Goal: Task Accomplishment & Management: Use online tool/utility

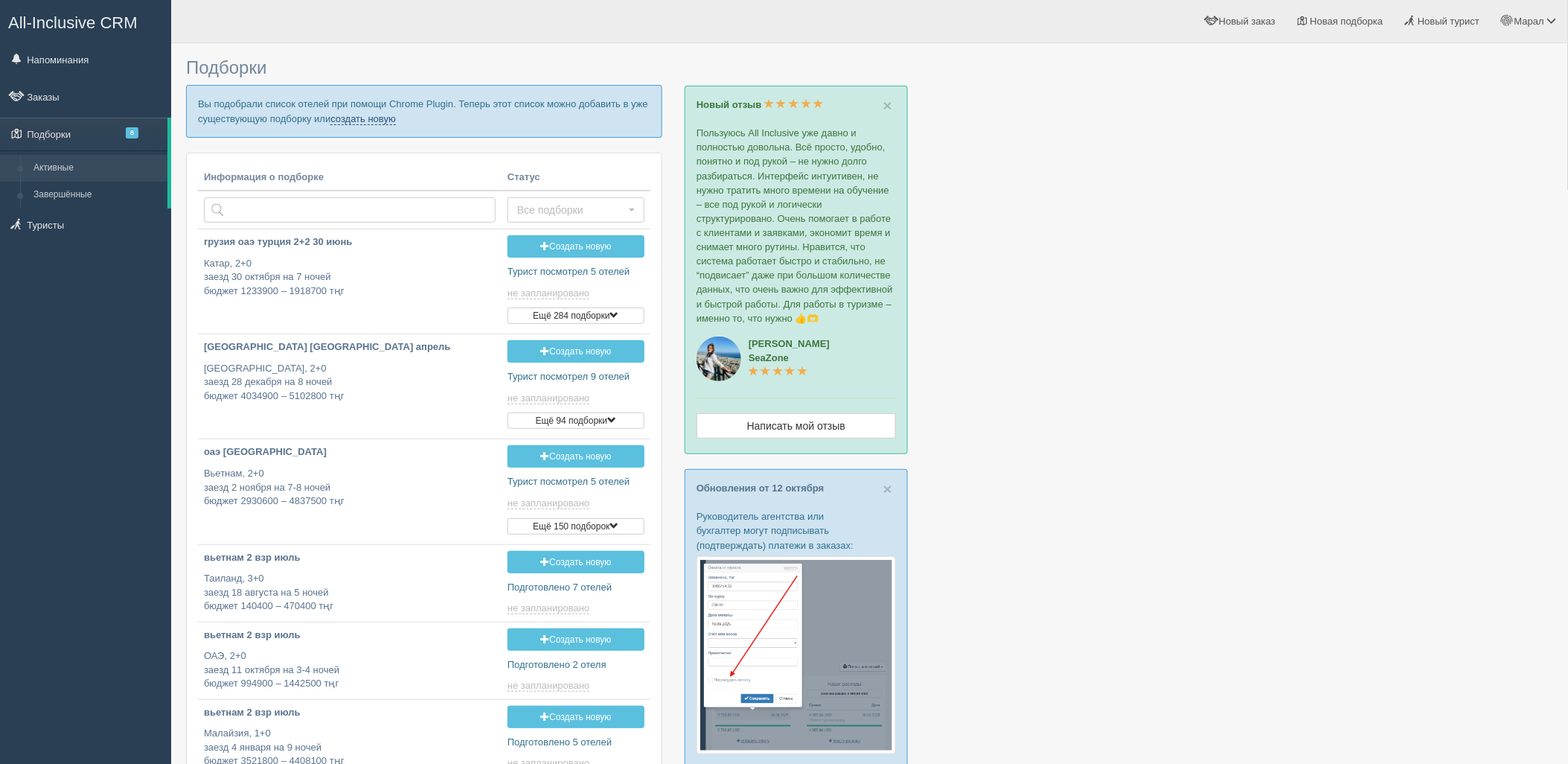
click at [345, 116] on link "создать новую" at bounding box center [364, 119] width 66 height 12
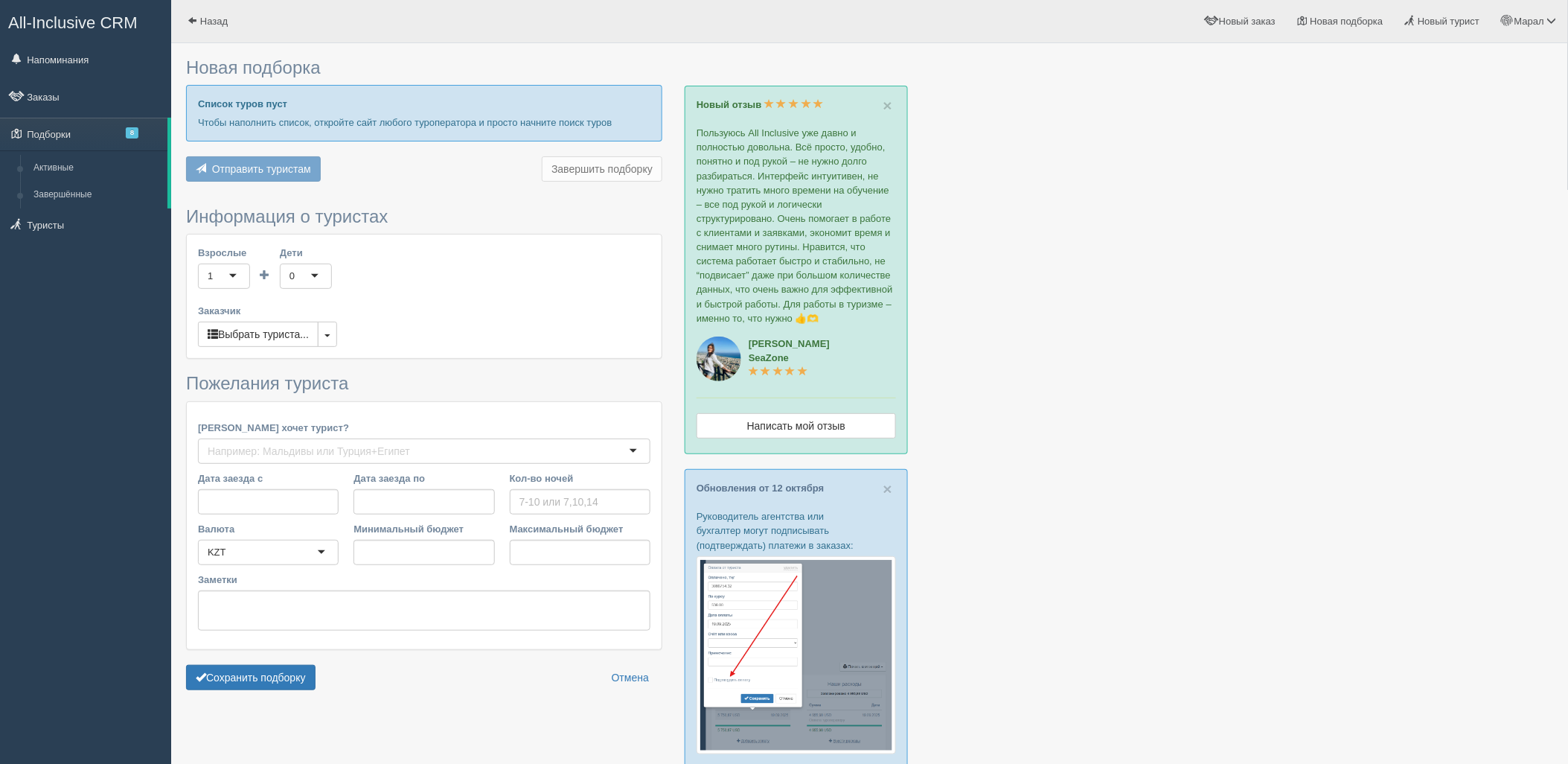
type input "6"
type input "1205000"
type input "1554700"
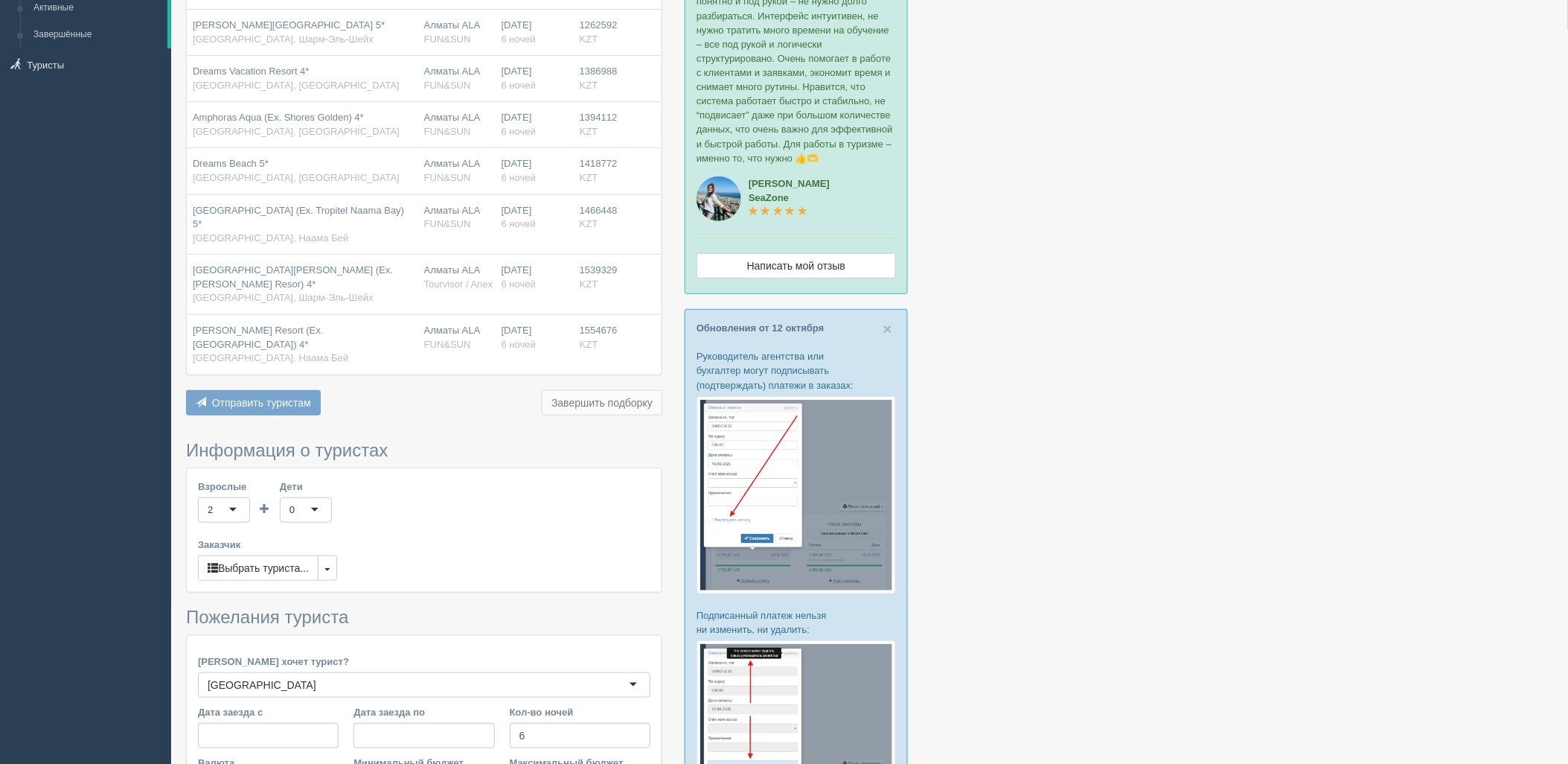
scroll to position [414, 0]
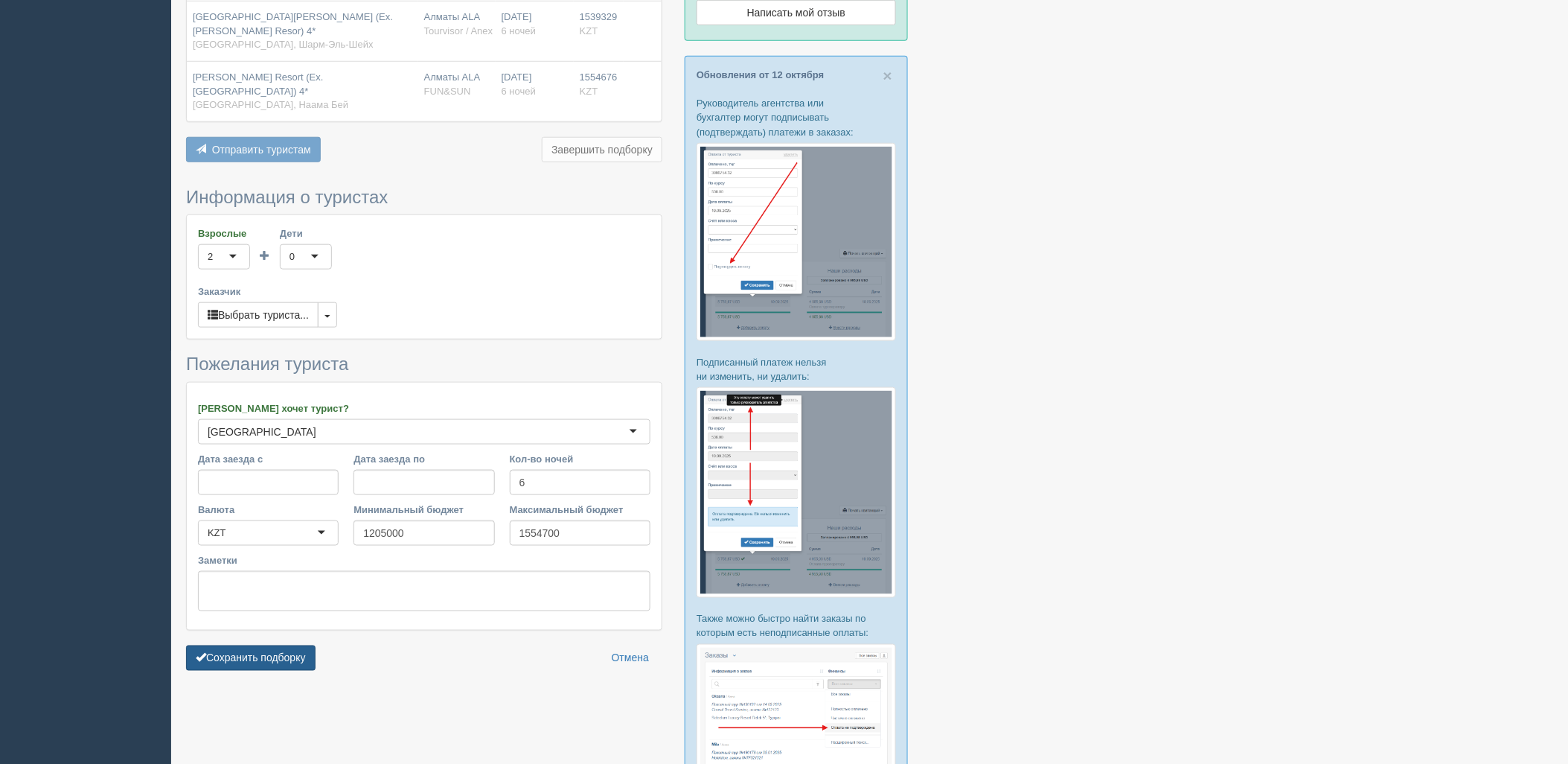
click at [290, 646] on button "Сохранить подборку" at bounding box center [251, 658] width 129 height 26
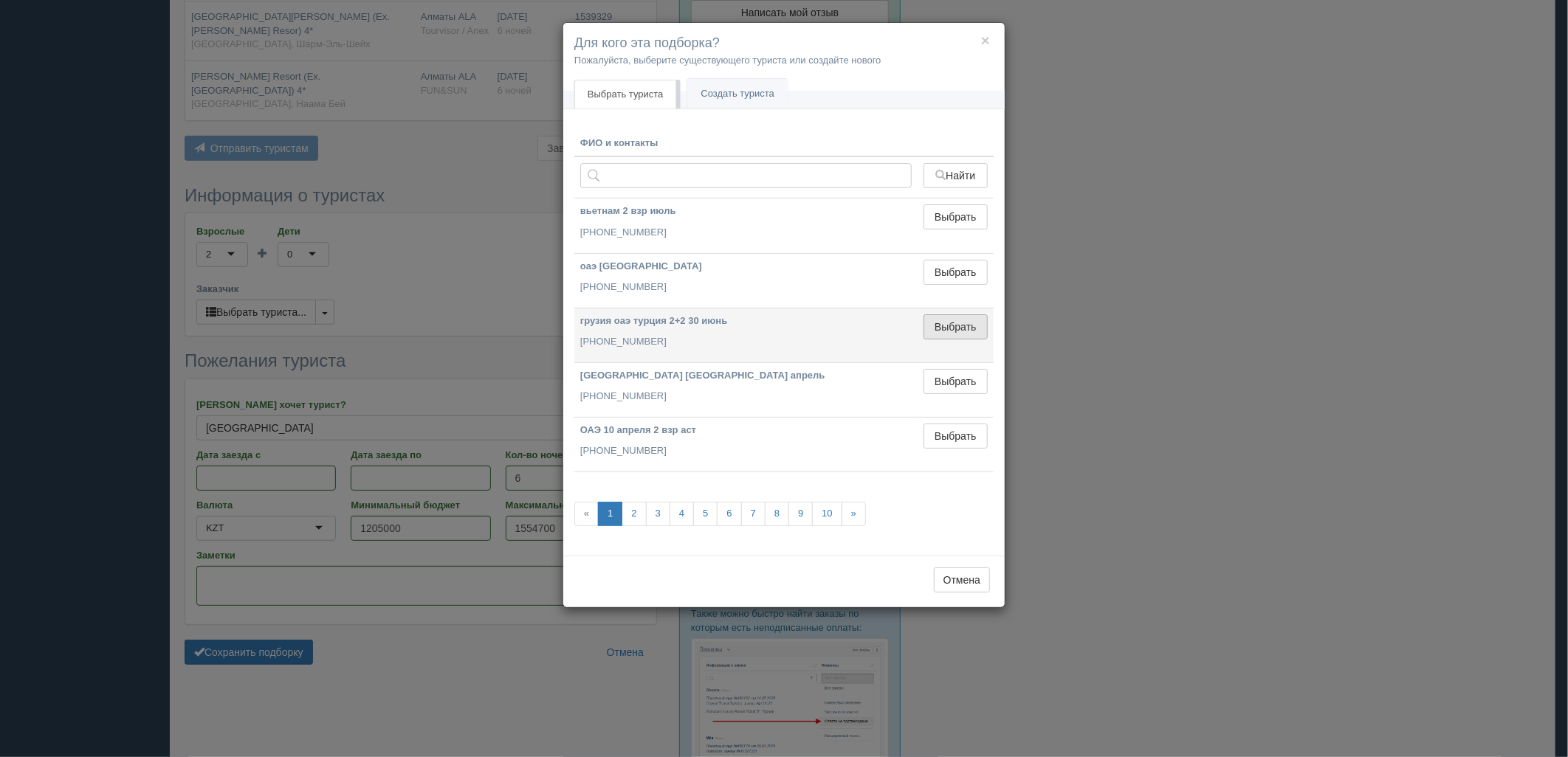
click at [951, 319] on button "Выбрать" at bounding box center [955, 327] width 64 height 25
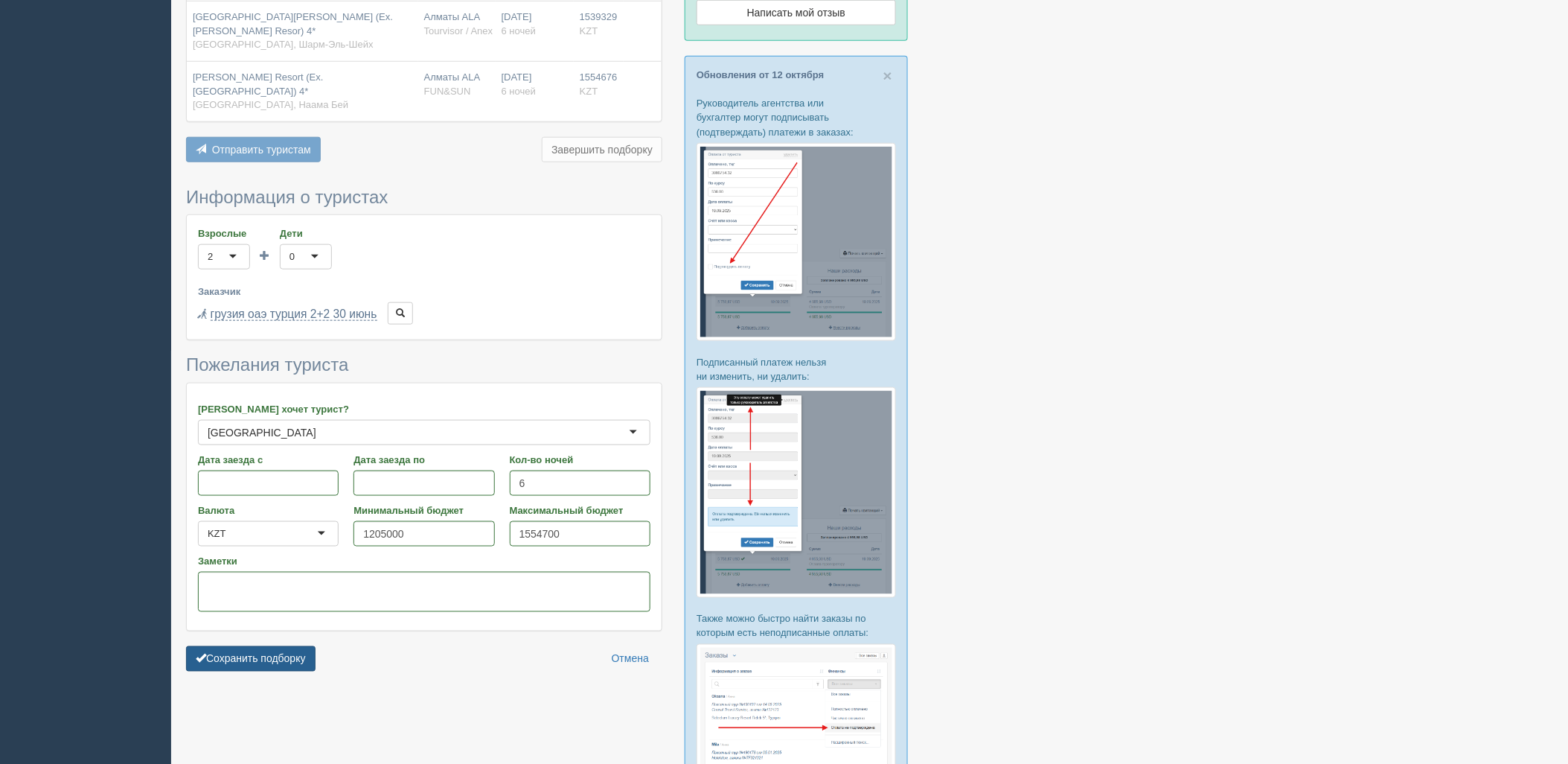
drag, startPoint x: 294, startPoint y: 651, endPoint x: 318, endPoint y: 641, distance: 26.0
click at [294, 651] on button "Сохранить подборку" at bounding box center [251, 658] width 129 height 26
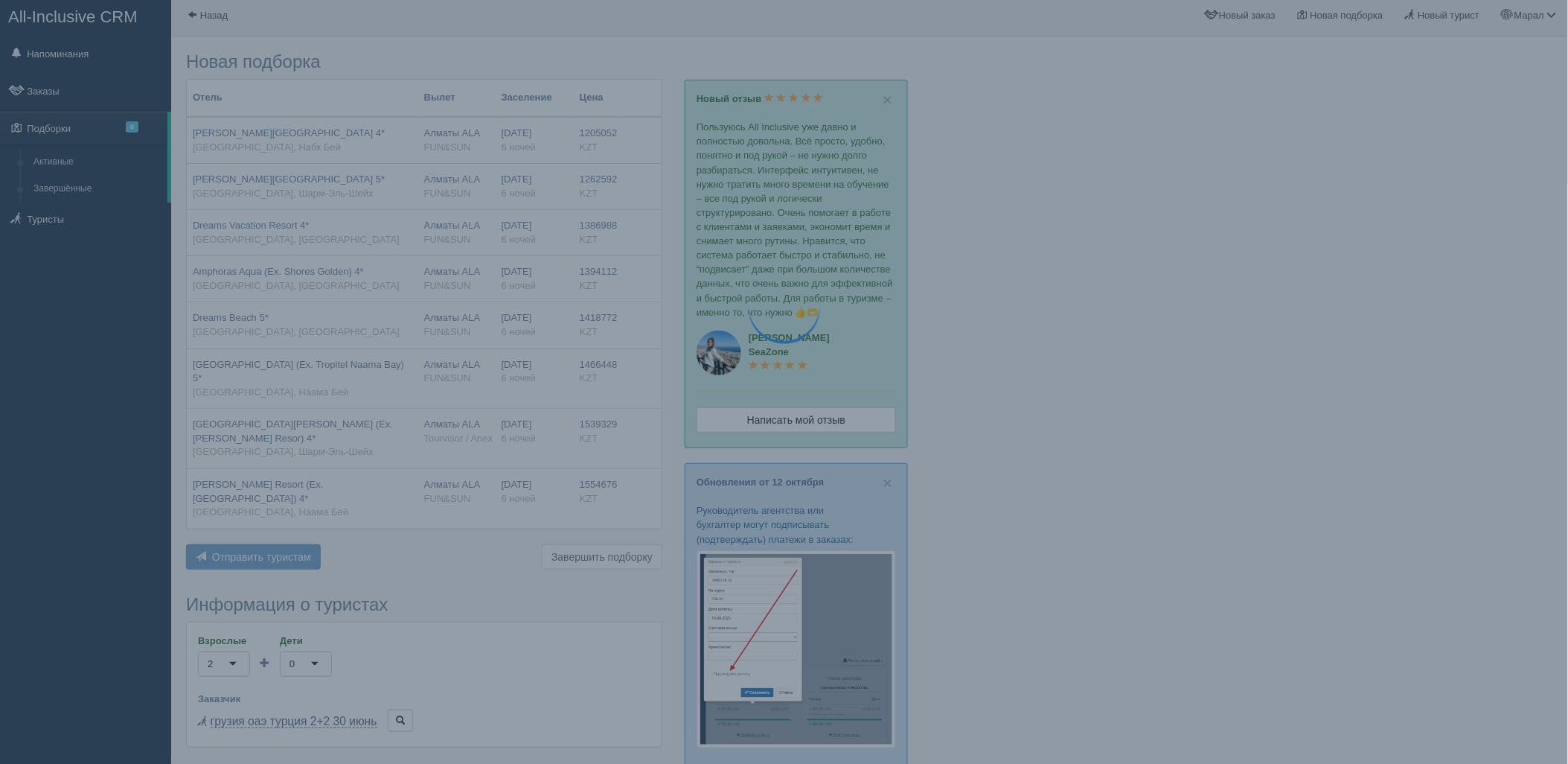
scroll to position [0, 0]
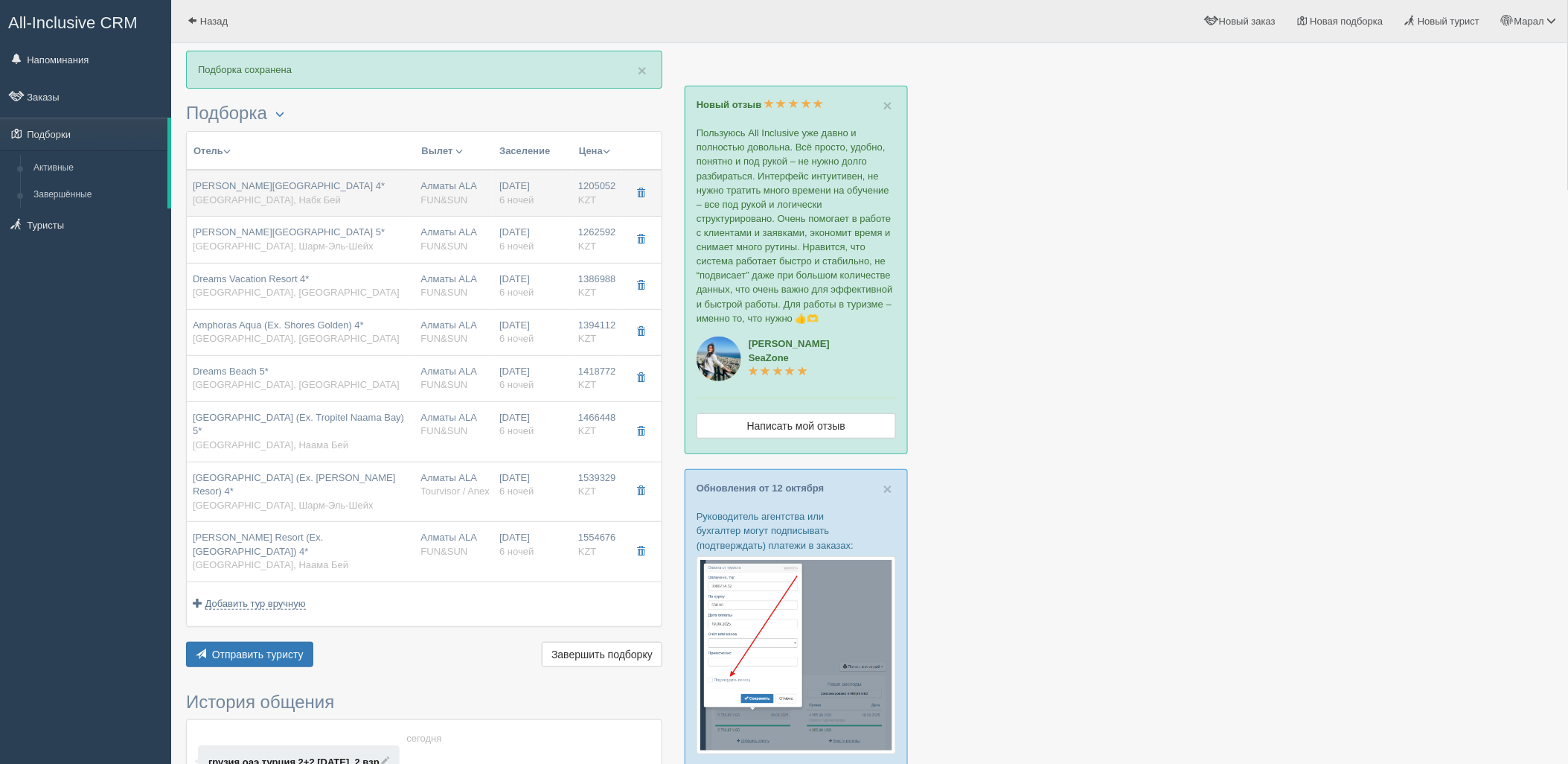
click at [378, 188] on div "[PERSON_NAME][GEOGRAPHIC_DATA] 4* [GEOGRAPHIC_DATA], Набк Бей" at bounding box center [301, 193] width 216 height 28
type input "[PERSON_NAME][GEOGRAPHIC_DATA] 4*"
type input "[URL][DOMAIN_NAME]"
type textarea "Очаровательный отель [PERSON_NAME][GEOGRAPHIC_DATA], расположенный в курортном …"
type input "[GEOGRAPHIC_DATA]"
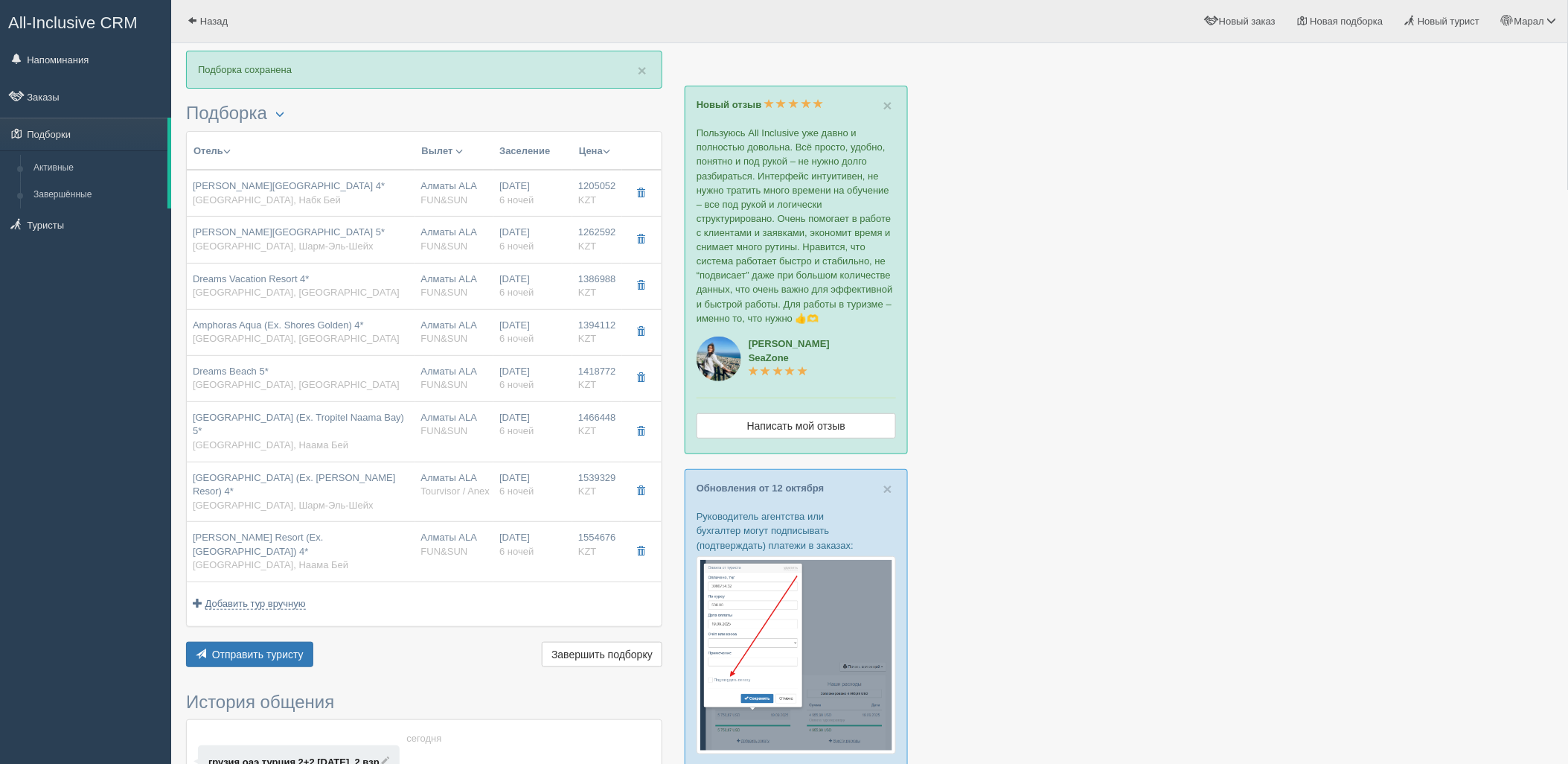
type input "Набк Бей"
type input "1205052.00"
type input "Алматы ALA"
type input "Шарм-эль-Шейх SSH"
type input "10:15"
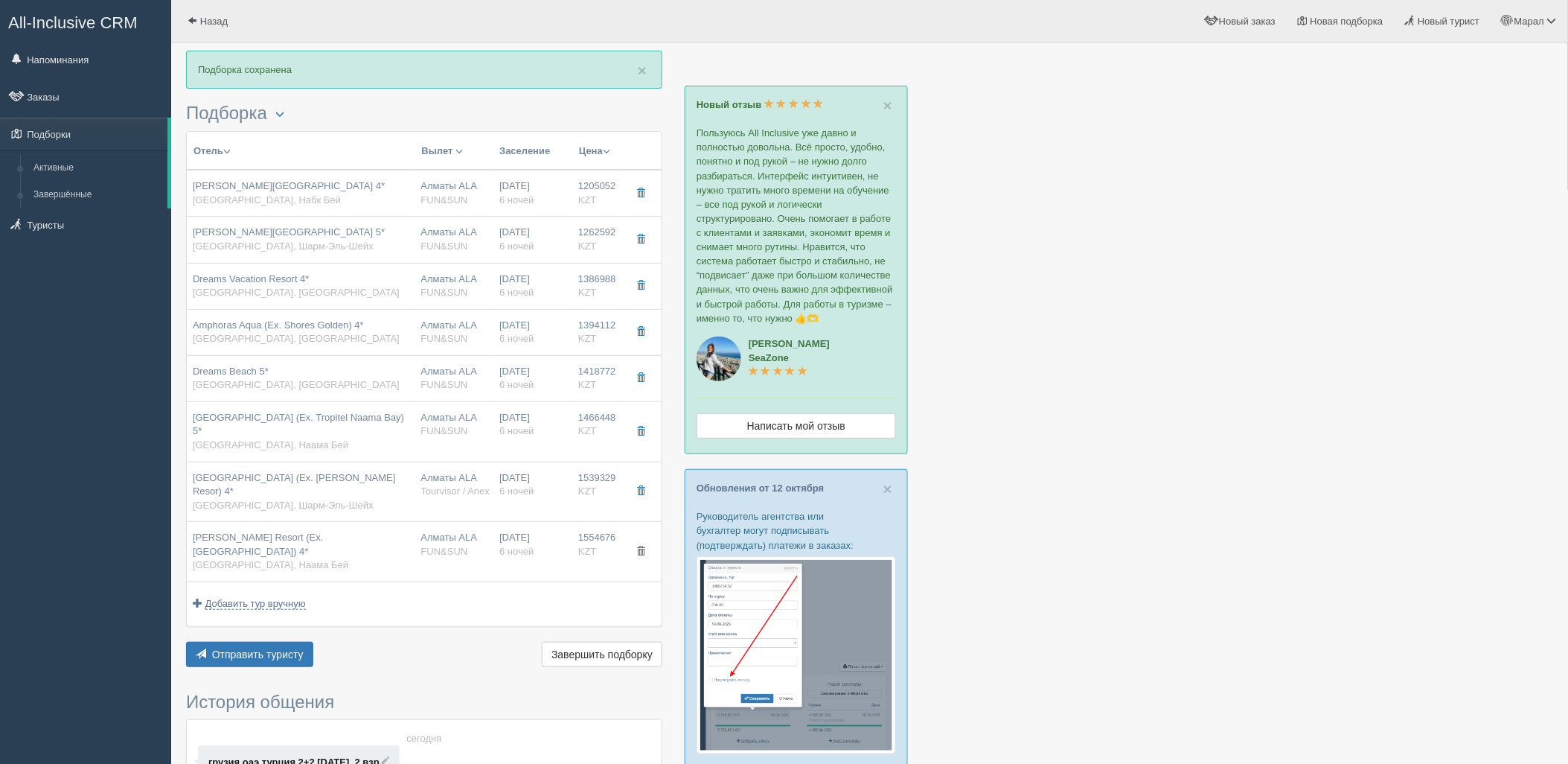
type input "13:40"
type input "Air Cairo"
type input "00:40"
type input "09:15"
type input "6"
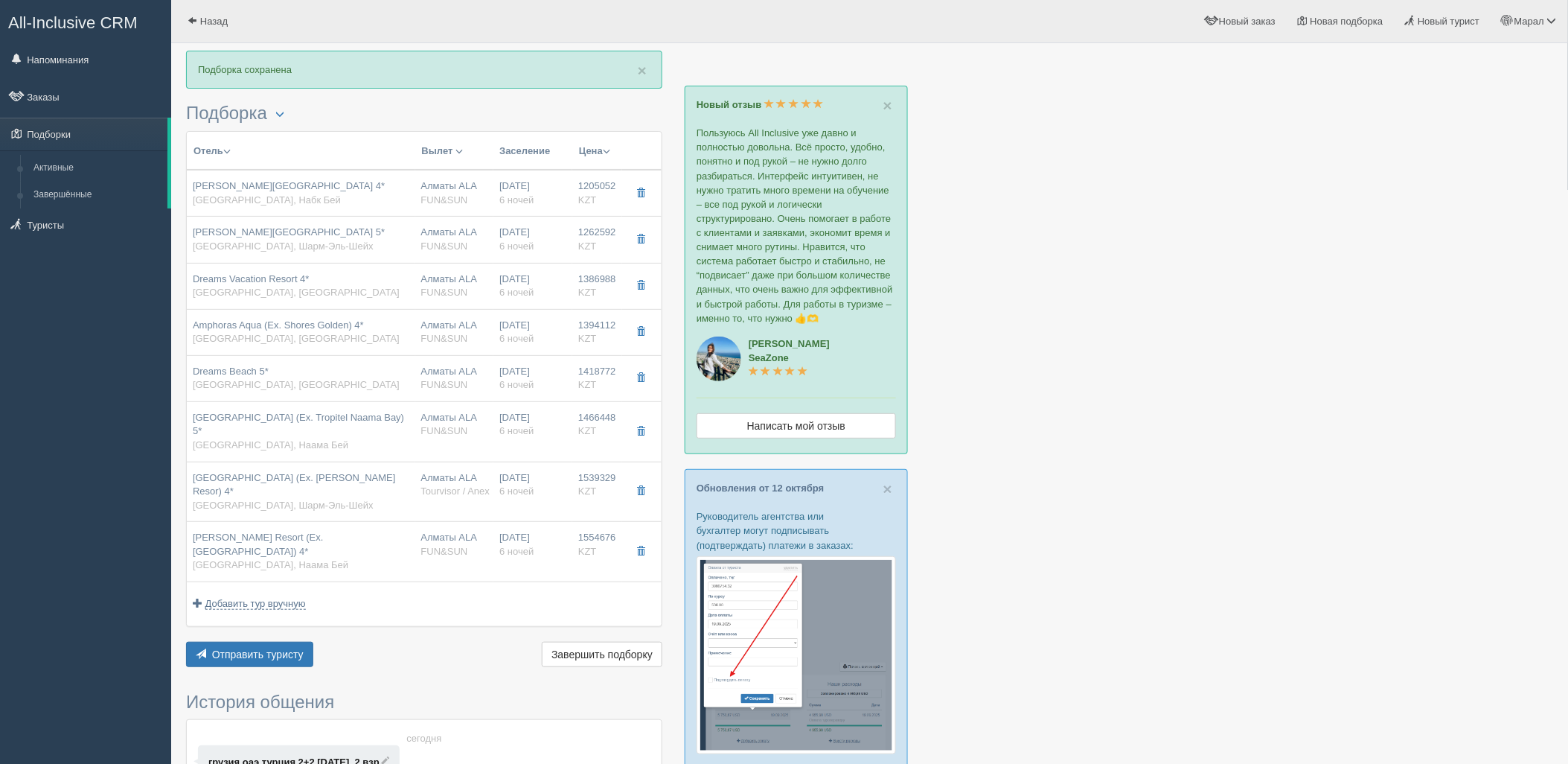
type input "deluxe"
type input "Premium Ultra All Inclusive 24H"
type input "FUN&SUN"
type input "[URL][DOMAIN_NAME][PERSON_NAME]"
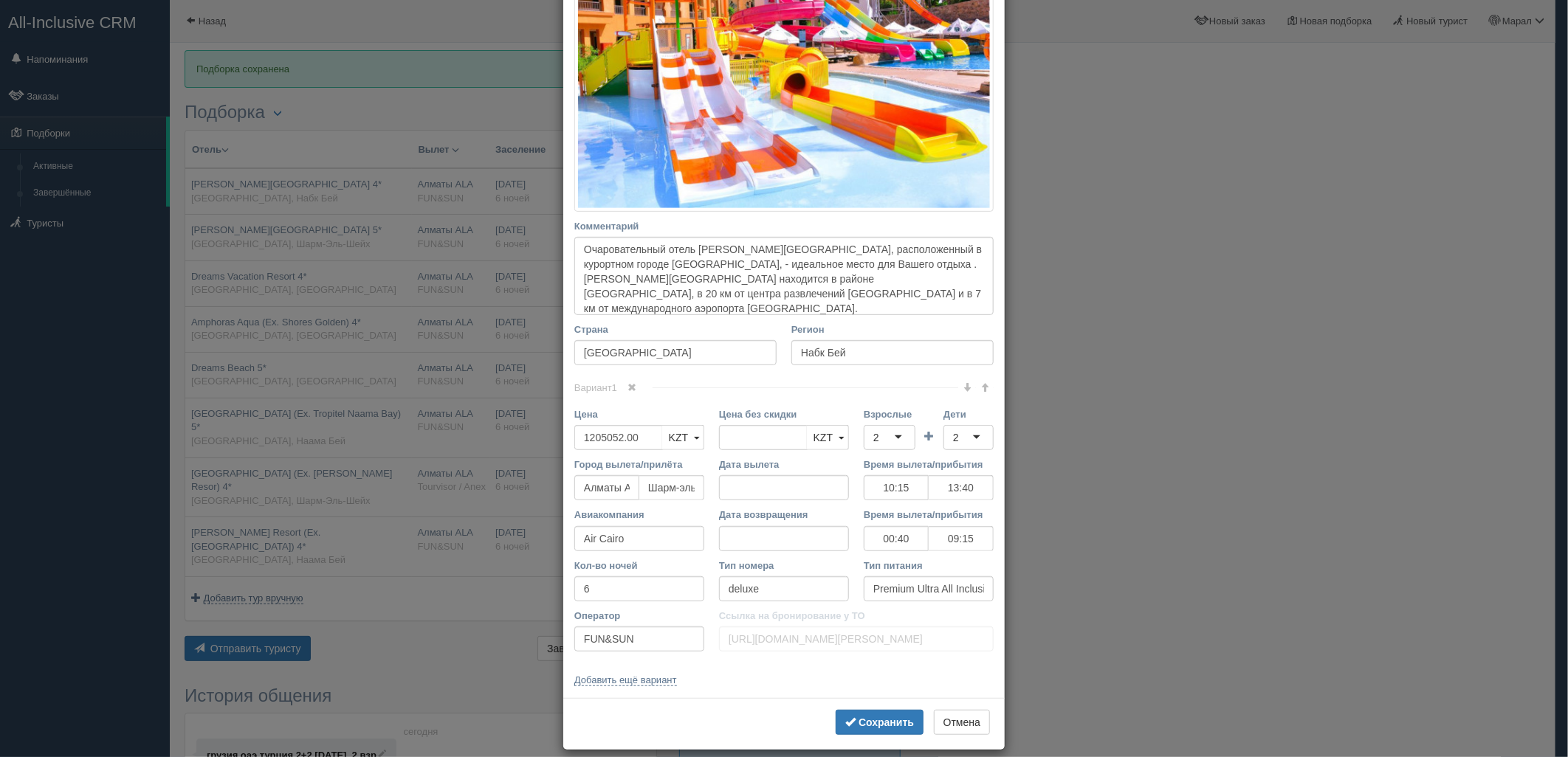
scroll to position [344, 0]
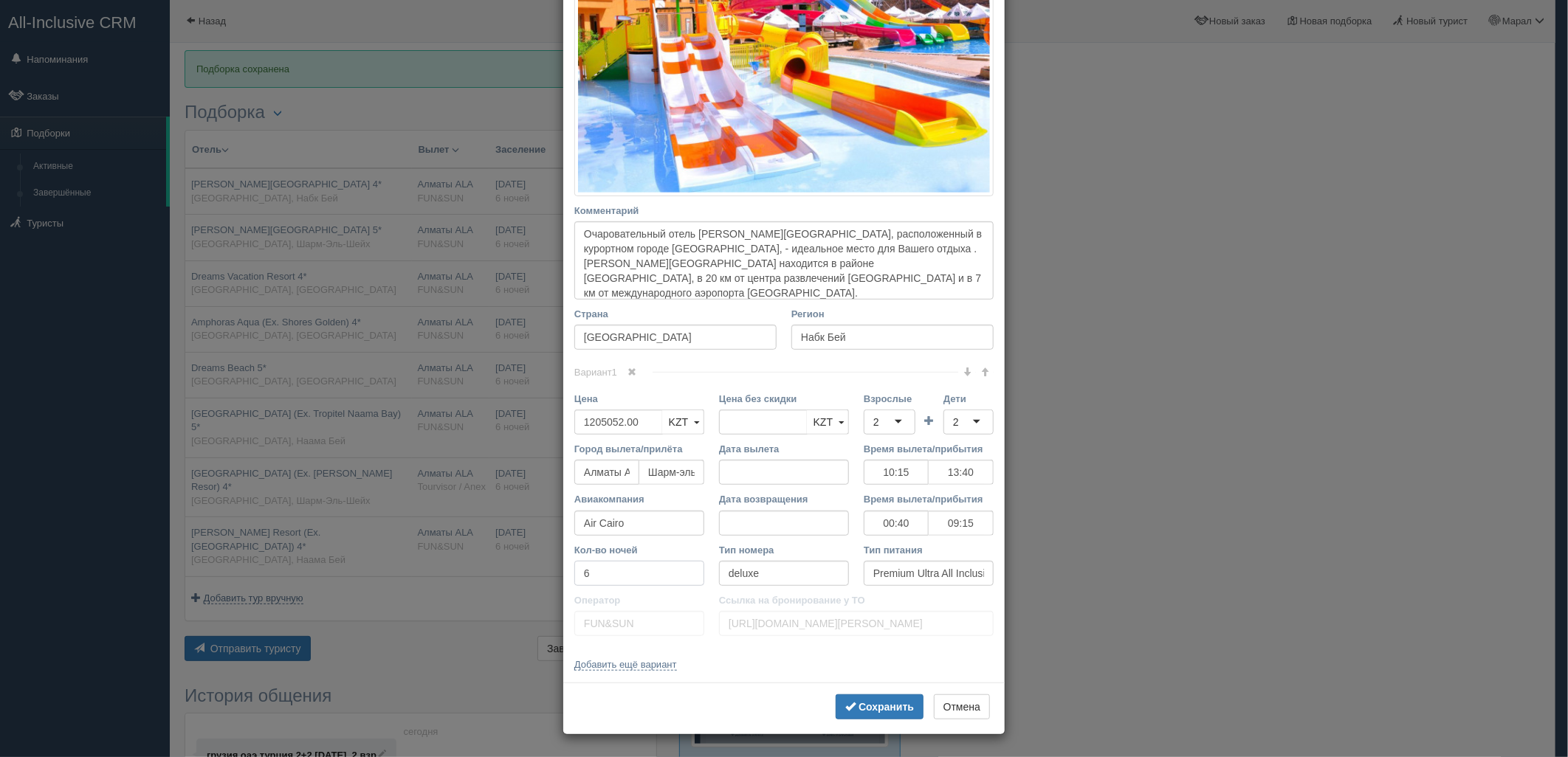
drag, startPoint x: 609, startPoint y: 577, endPoint x: 499, endPoint y: 563, distance: 110.9
click at [494, 571] on div "× Редактировать тур Название отеля [PERSON_NAME][GEOGRAPHIC_DATA] 4* Ссылка на …" at bounding box center [784, 378] width 1568 height 757
type input "7"
click at [850, 705] on span "submit" at bounding box center [850, 706] width 11 height 11
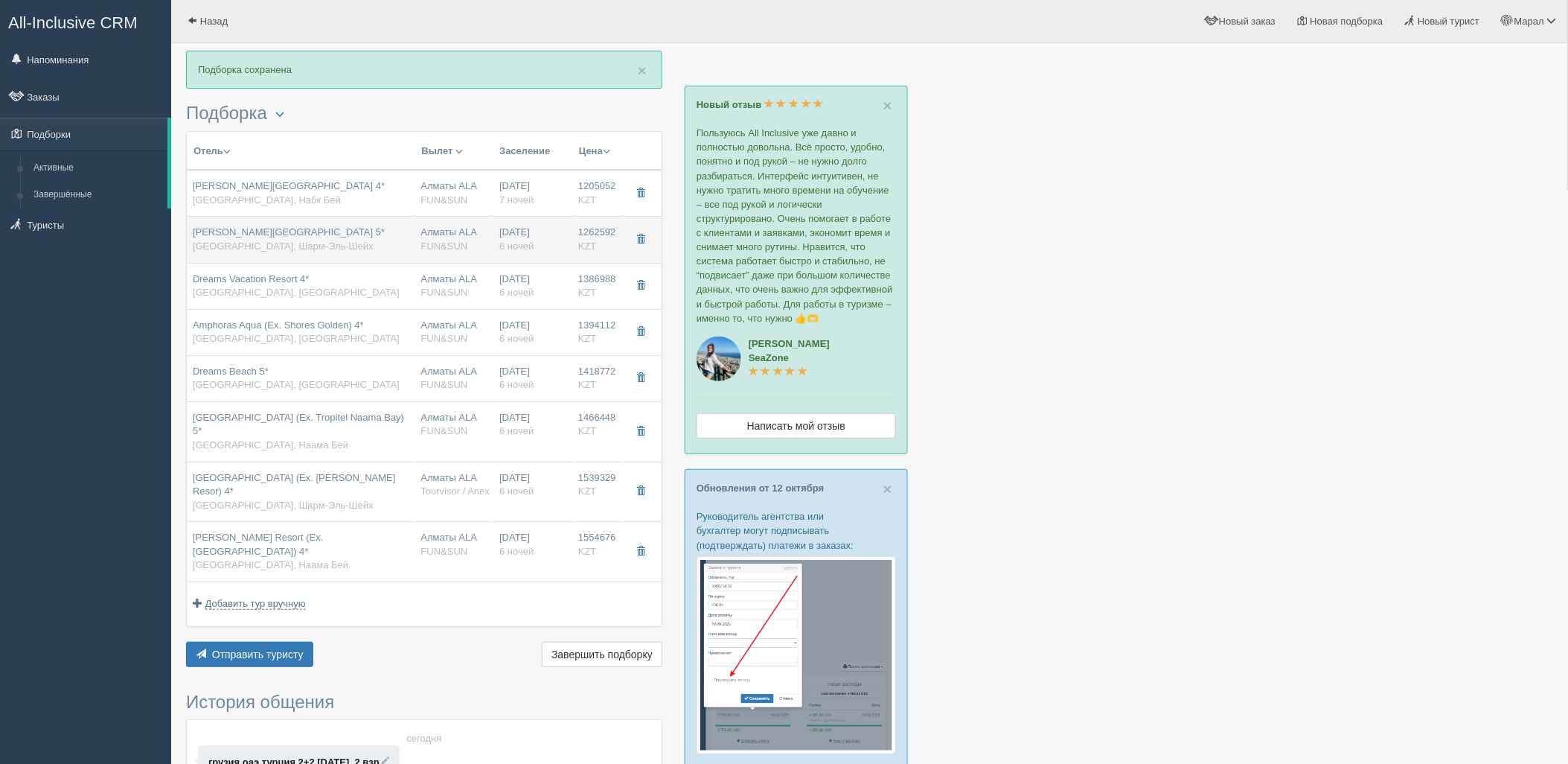
click at [424, 234] on div "Алматы ALA FUN&SUN" at bounding box center [455, 239] width 67 height 28
type input "[PERSON_NAME][GEOGRAPHIC_DATA] 5*"
type input "[URL][DOMAIN_NAME]"
type input "Шарм-Эль-Шейх"
type input "1262592.00"
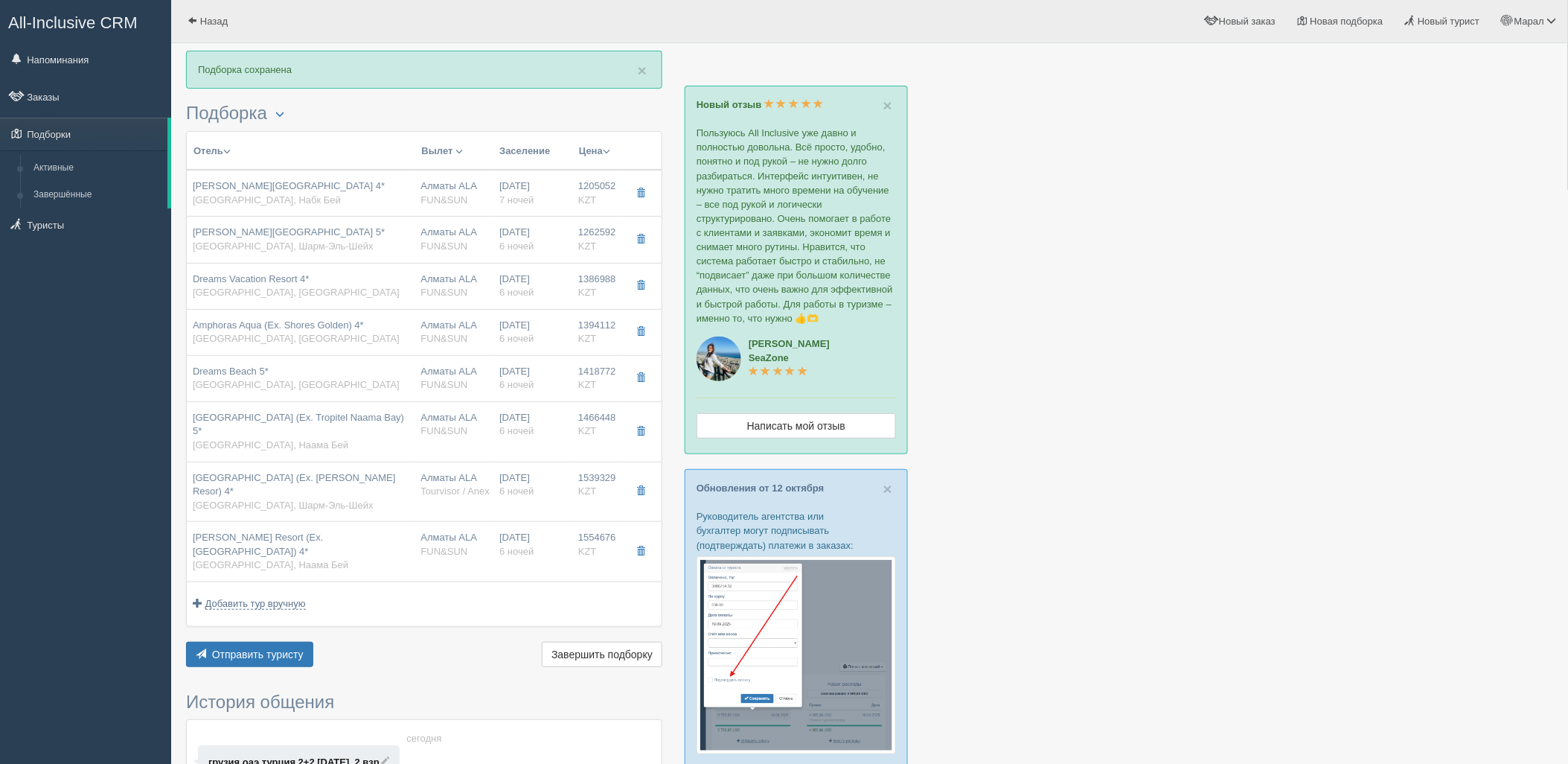
type input "10:15"
type input "13:40"
type input "00:40"
type input "09:15"
type input "6"
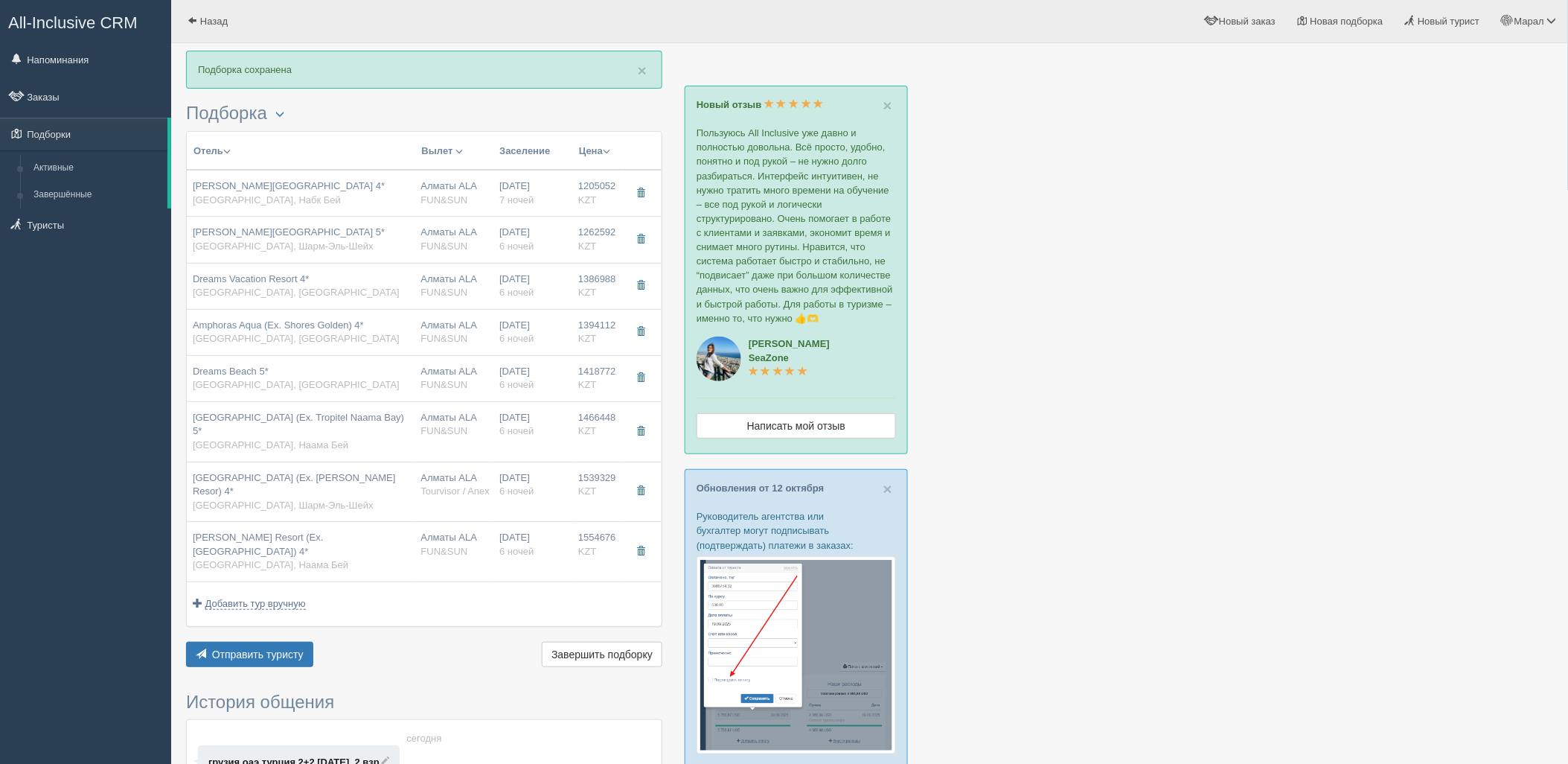
type input "[URL][DOMAIN_NAME][PERSON_NAME]"
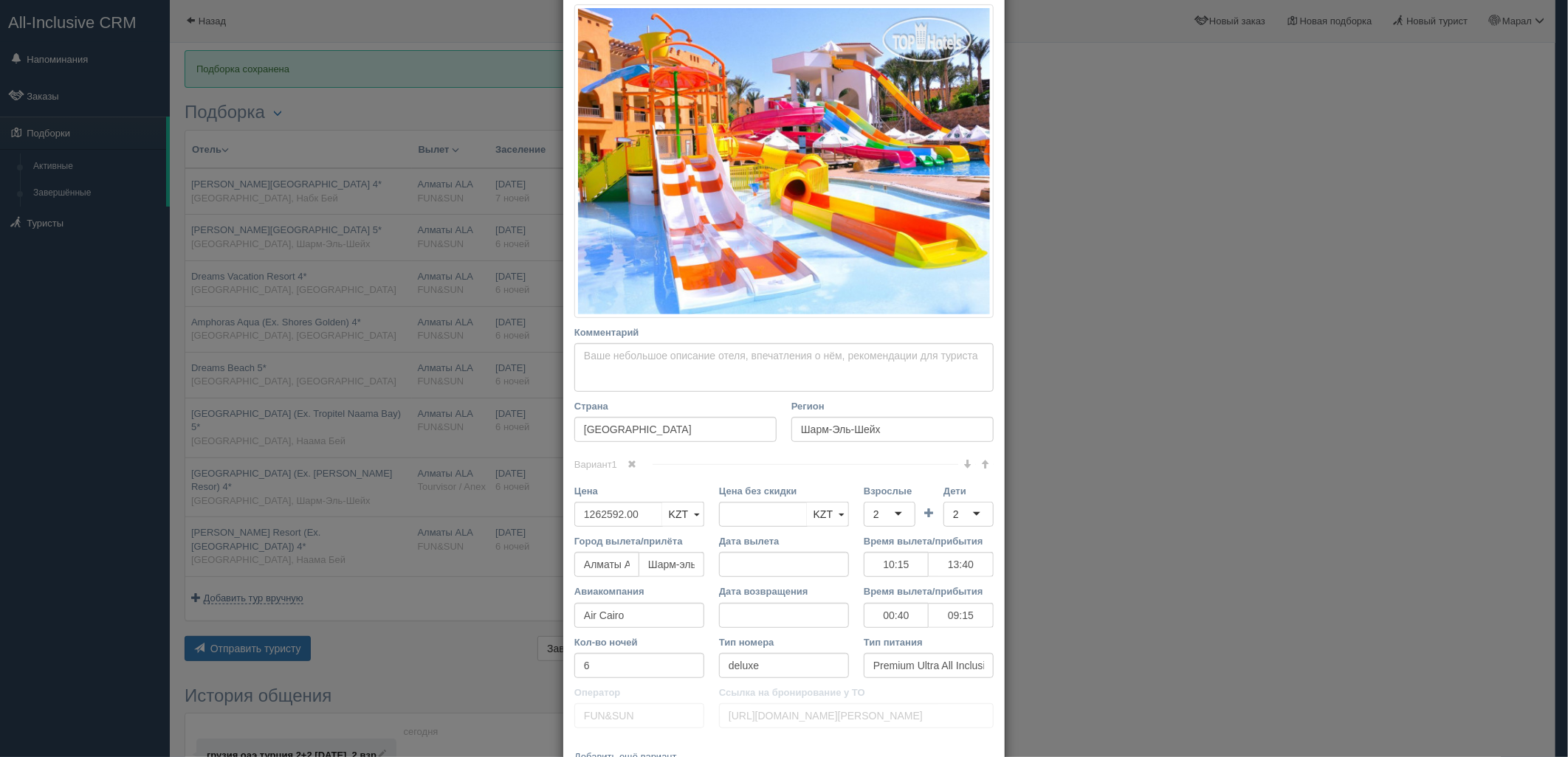
scroll to position [245, 0]
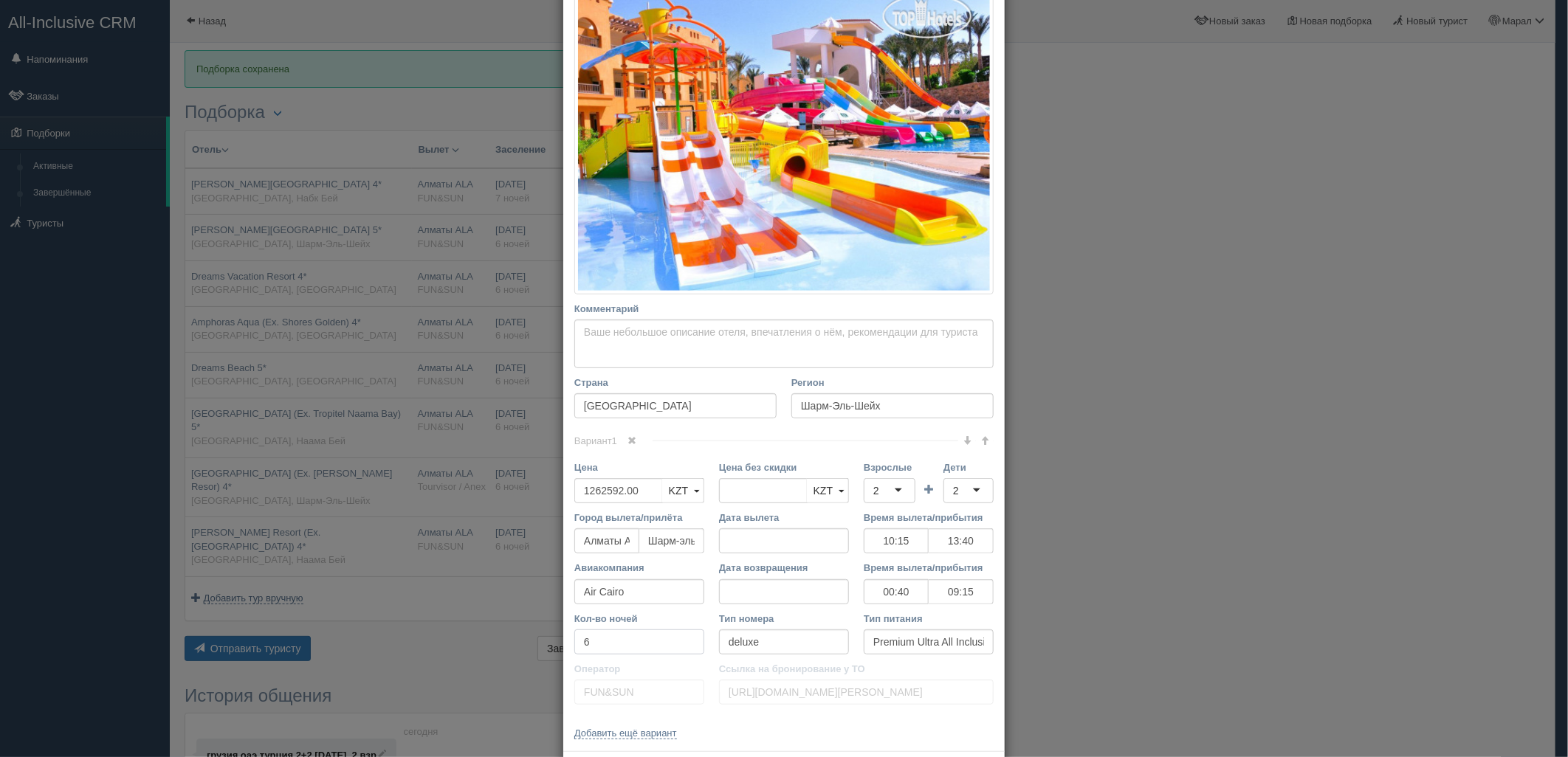
drag, startPoint x: 592, startPoint y: 642, endPoint x: 550, endPoint y: 636, distance: 42.4
click at [550, 636] on div "× Редактировать тур Название отеля [PERSON_NAME][GEOGRAPHIC_DATA] 5* Ссылка на …" at bounding box center [784, 378] width 1568 height 757
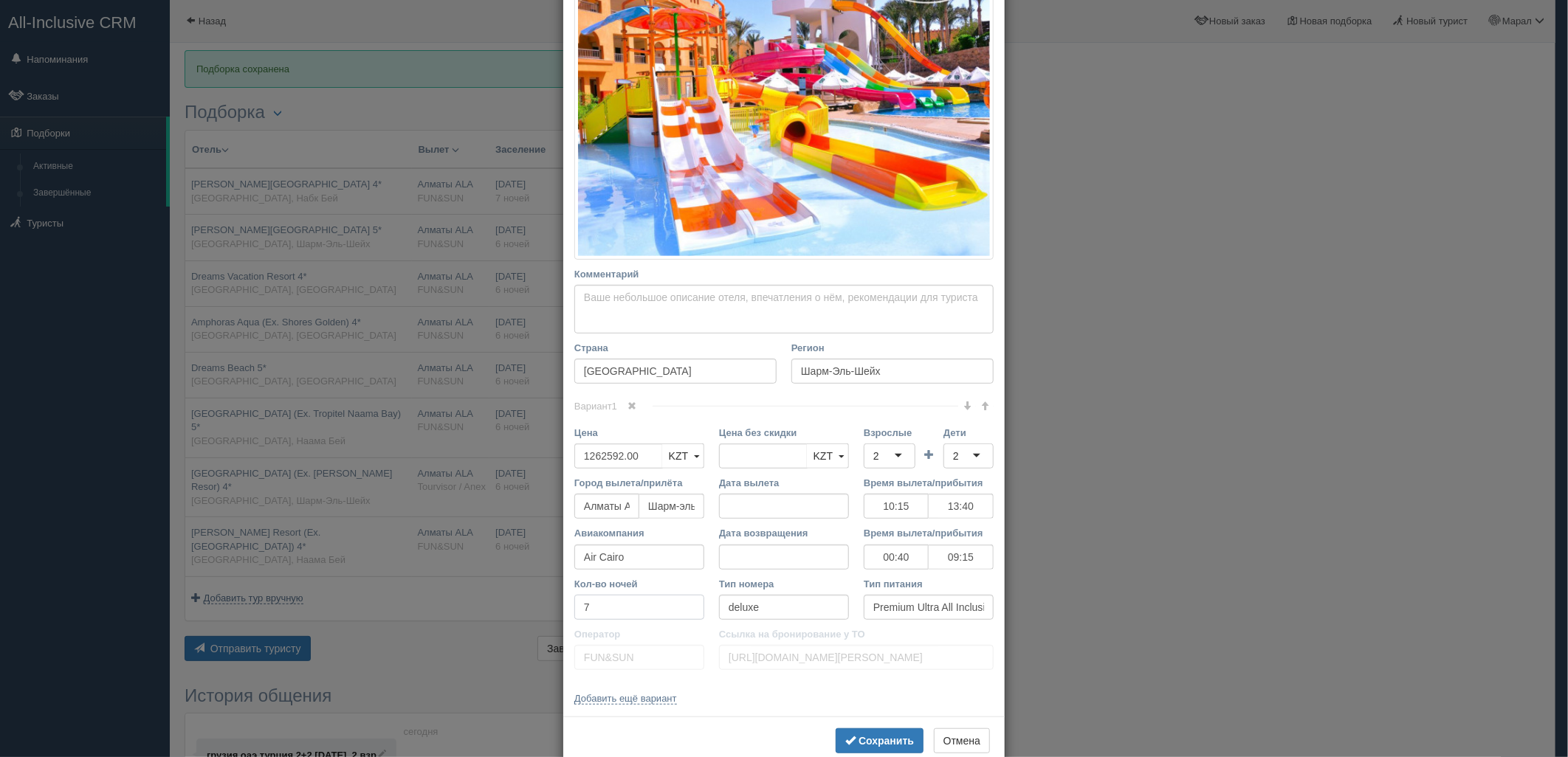
scroll to position [315, 0]
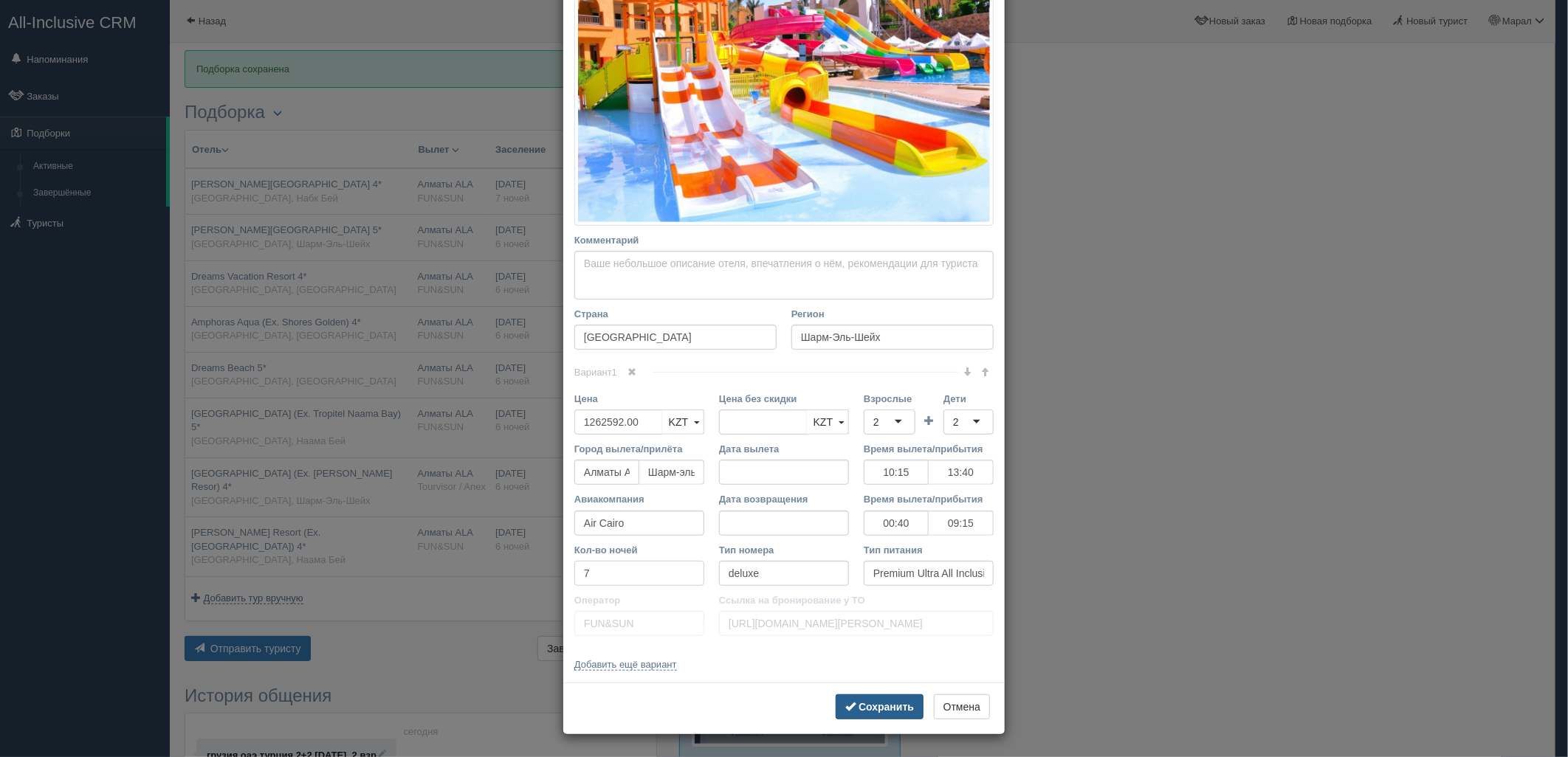
type input "7"
click at [845, 704] on span "submit" at bounding box center [850, 706] width 11 height 11
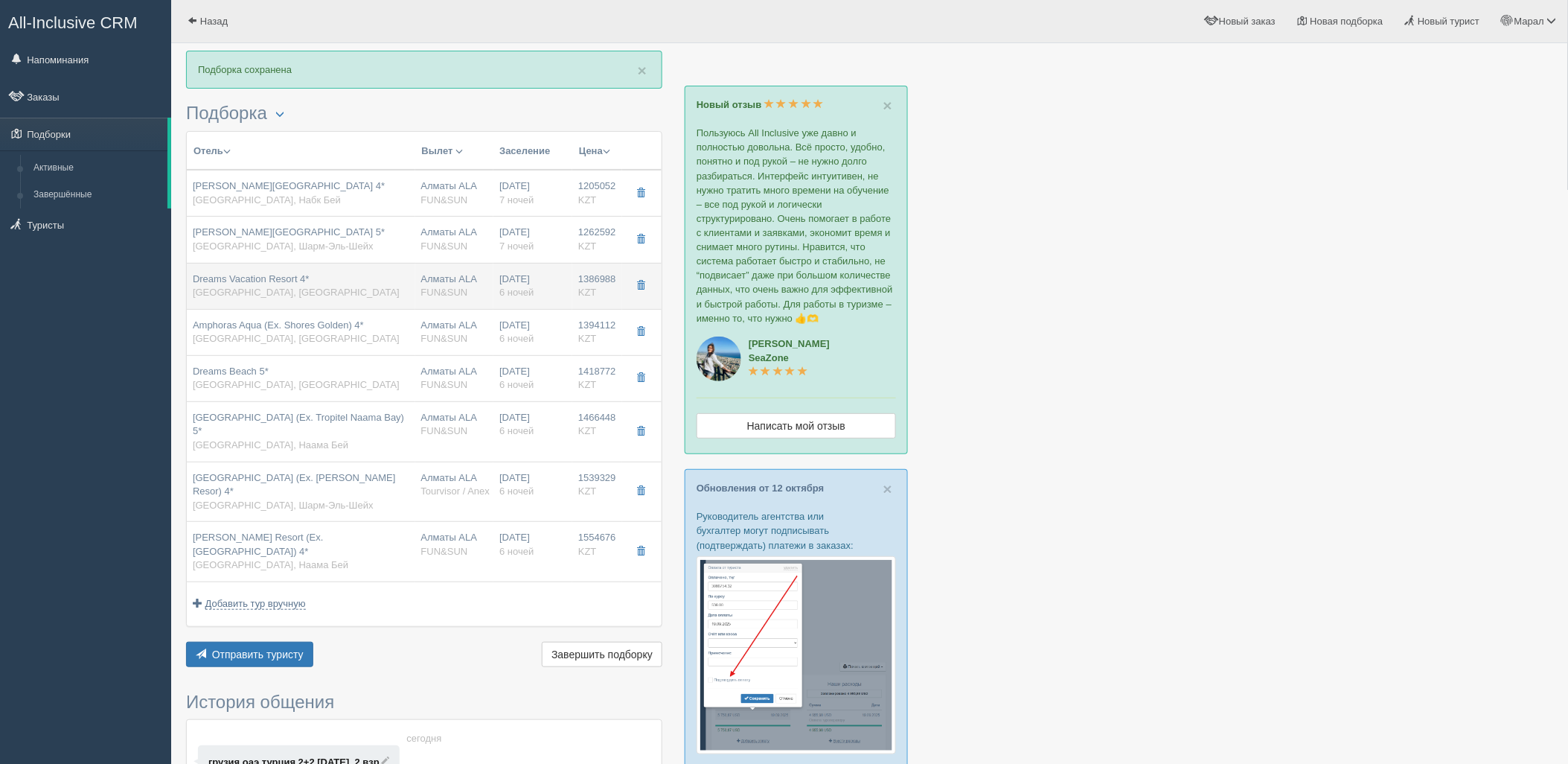
click at [404, 300] on td "Dreams Vacation Resort 4* [GEOGRAPHIC_DATA], [GEOGRAPHIC_DATA]" at bounding box center [302, 286] width 229 height 46
type input "Dreams Vacation Resort 4*"
type input "[URL][DOMAIN_NAME]"
type input "Хадаба"
type input "1386988.00"
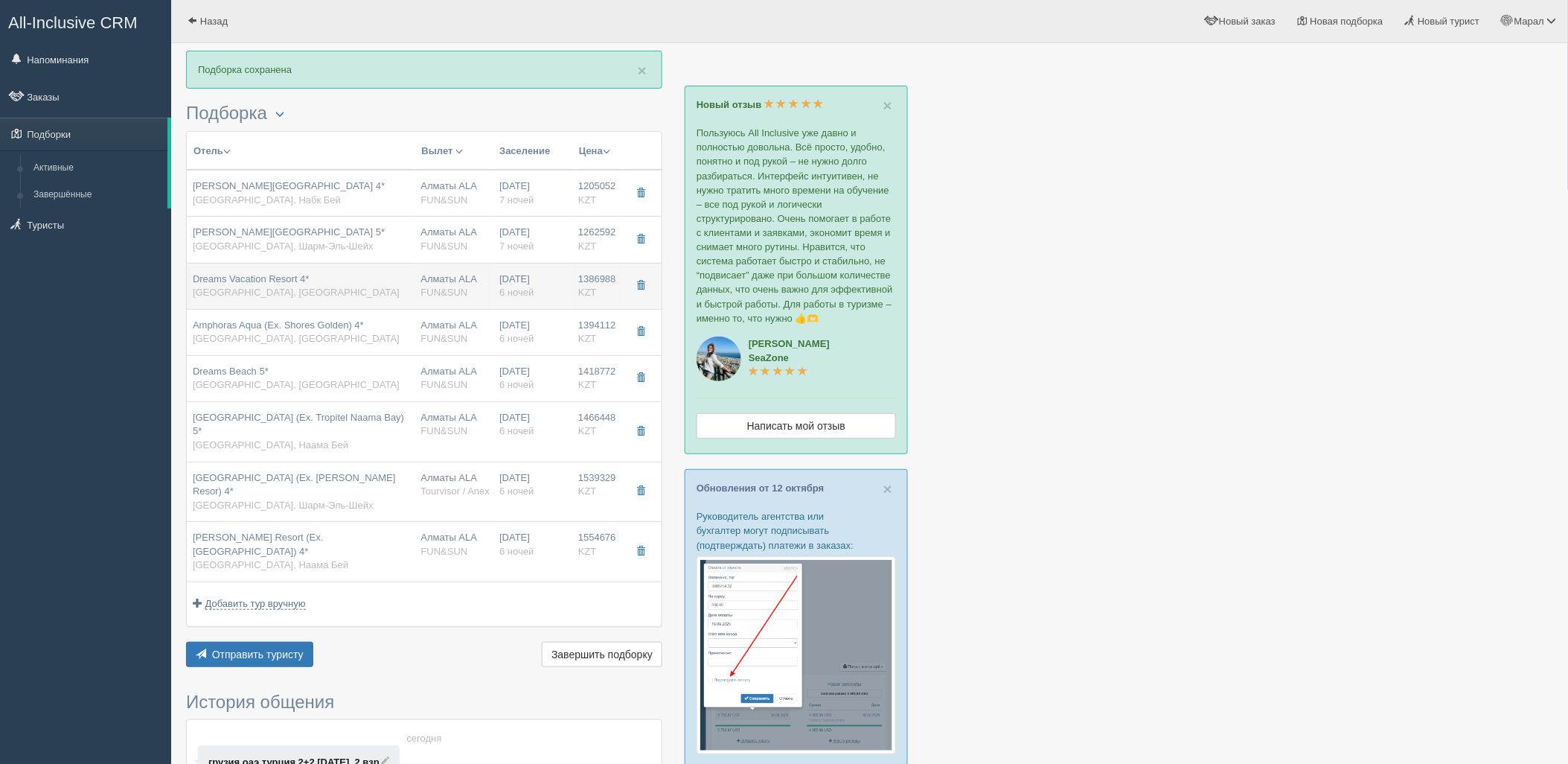
type input "10:15"
type input "13:40"
type input "00:40"
type input "09:15"
type input "6"
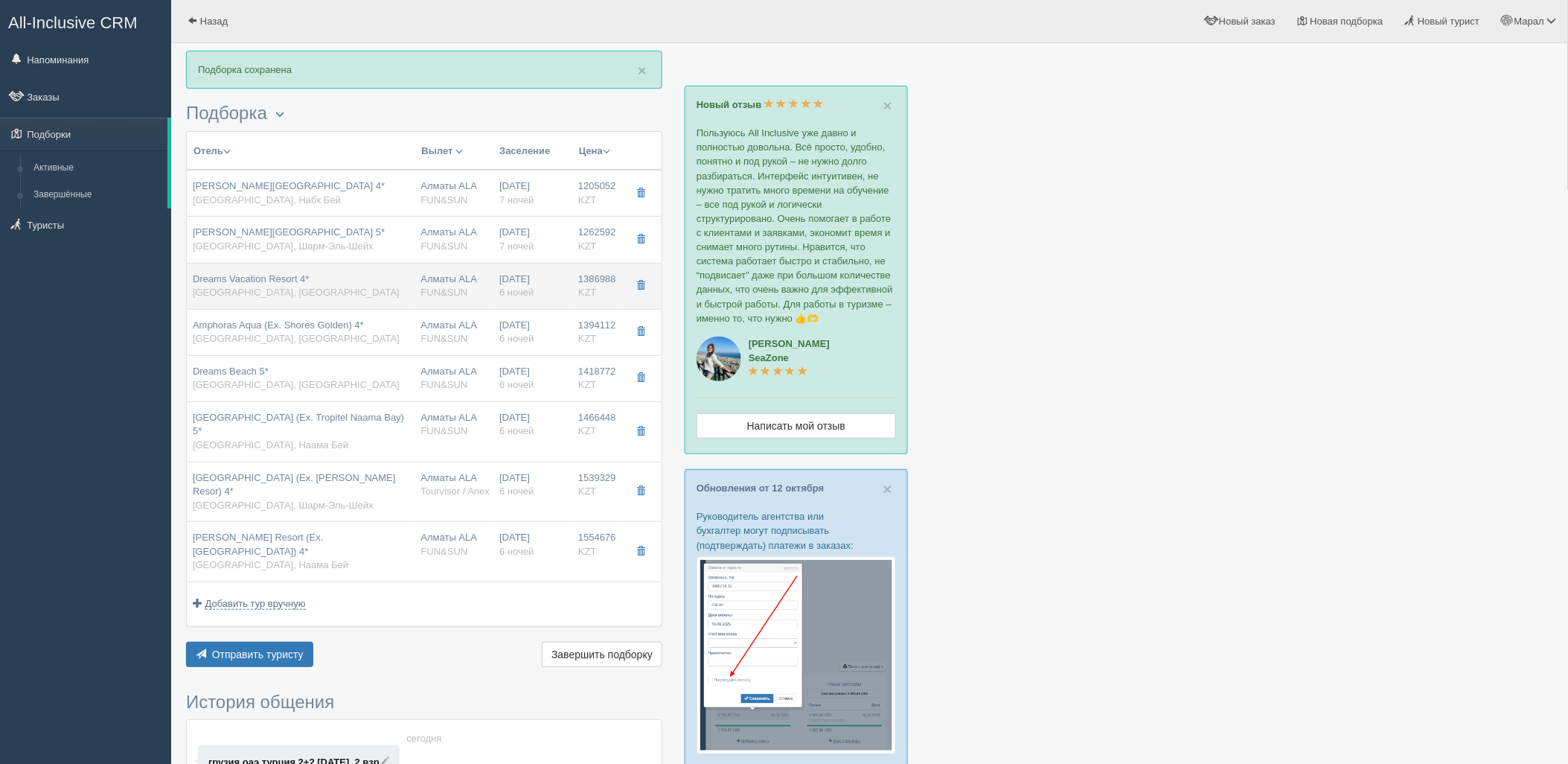
type input "standard garden view"
type input "AI - Все Включено"
type input "[URL][DOMAIN_NAME]"
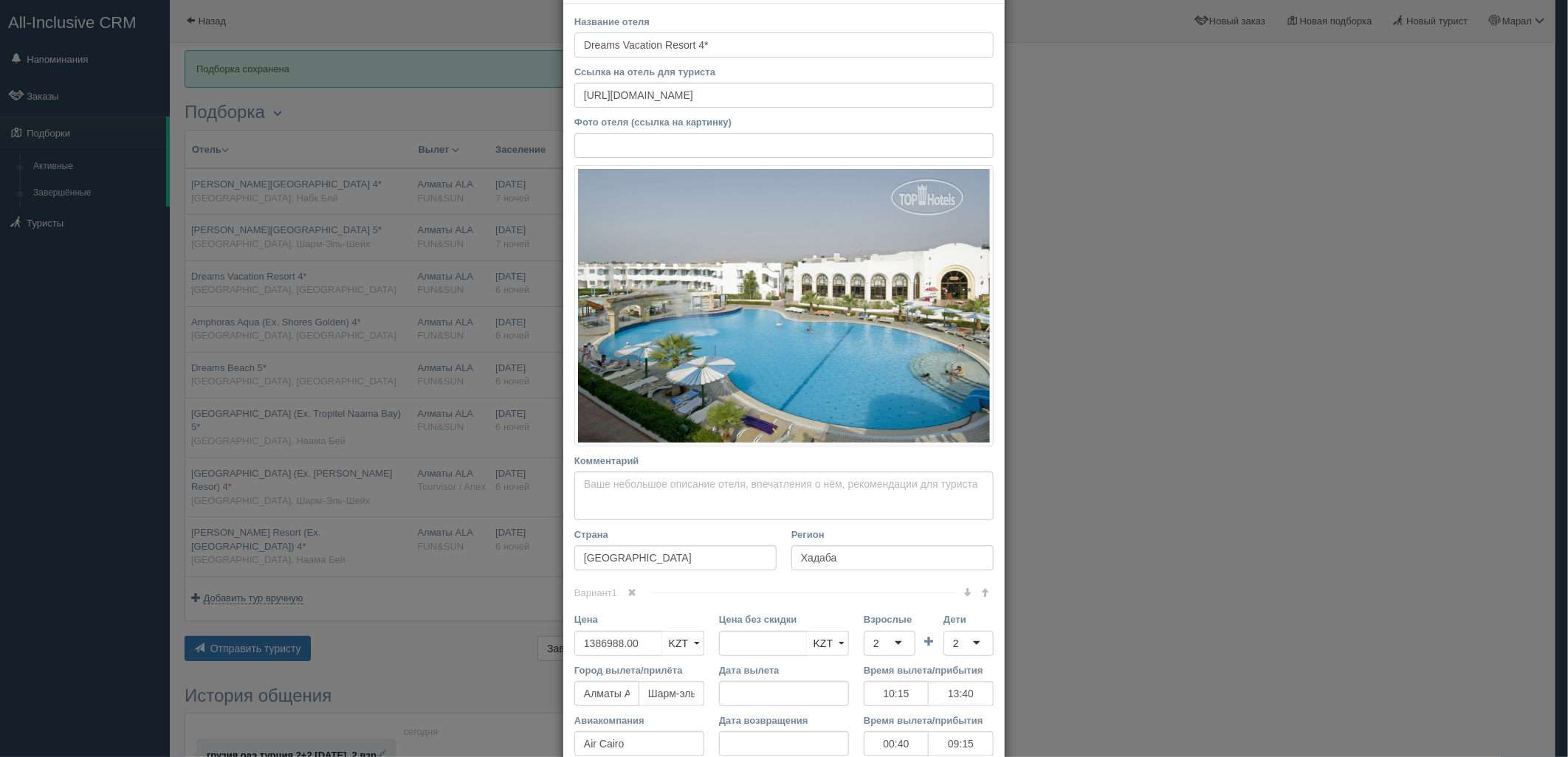
scroll to position [245, 0]
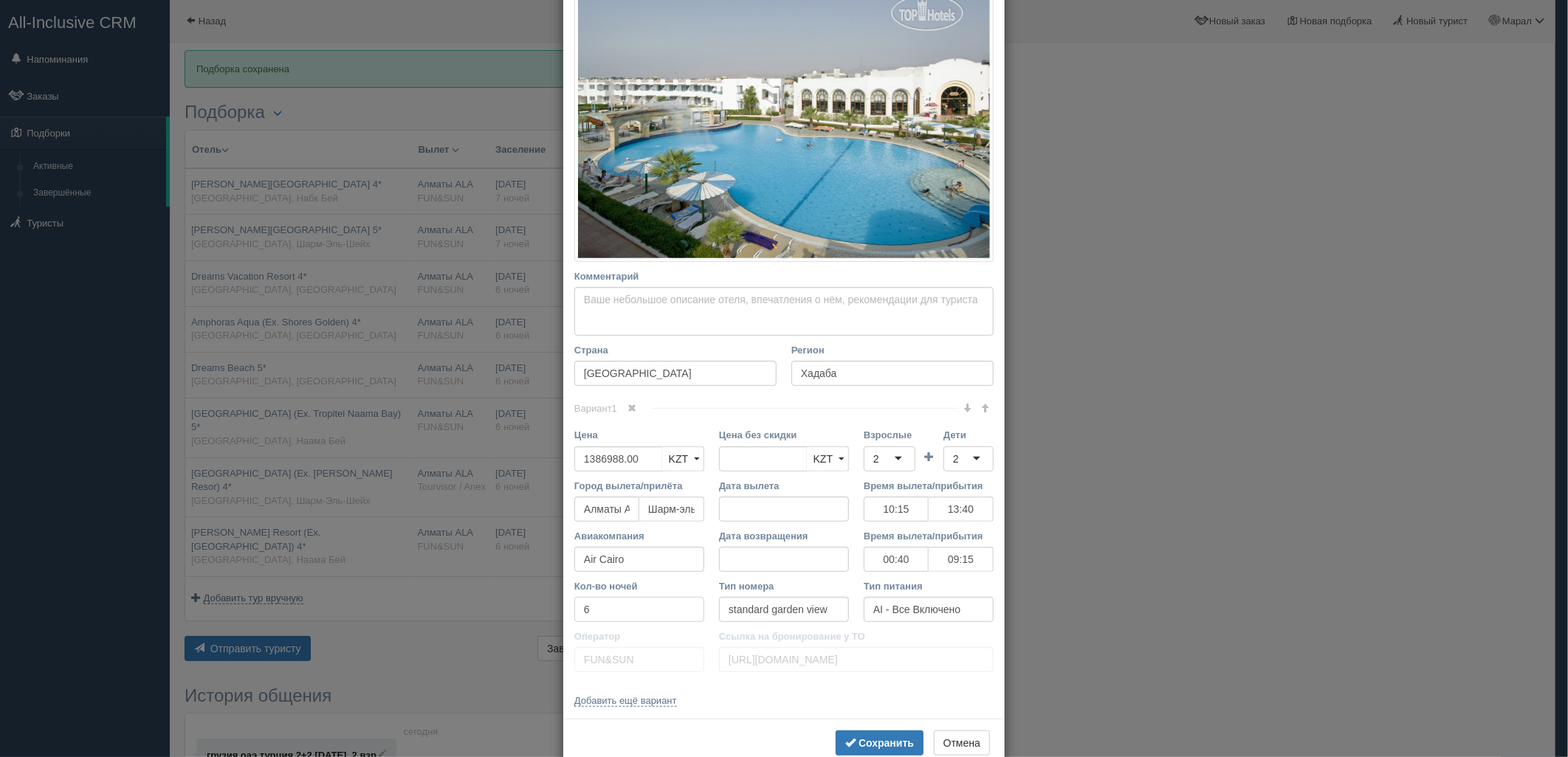
drag, startPoint x: 483, startPoint y: 608, endPoint x: 480, endPoint y: 596, distance: 12.4
click at [476, 605] on div "× Редактировать тур Название отеля Dreams Vacation Resort 4* Ссылка на отель дл…" at bounding box center [784, 378] width 1568 height 757
type input "7"
click at [894, 739] on b "Сохранить" at bounding box center [886, 742] width 55 height 11
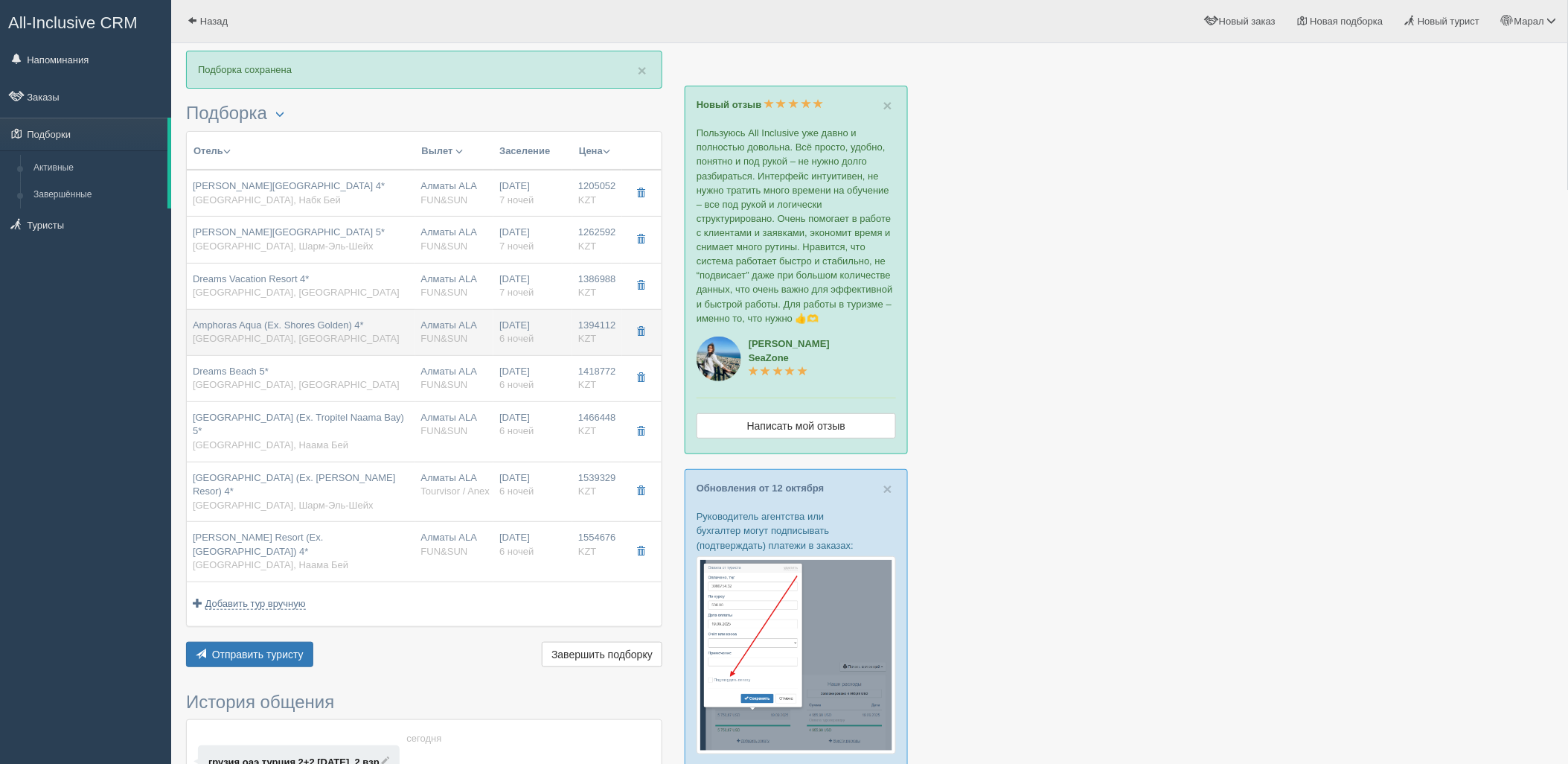
click at [435, 326] on div "Алматы ALA FUN&SUN" at bounding box center [455, 332] width 67 height 28
type input "Amphoras Aqua (Ex. Shores Golden) 4*"
type input "[URL][DOMAIN_NAME]"
type input "1394112.00"
type input "10:15"
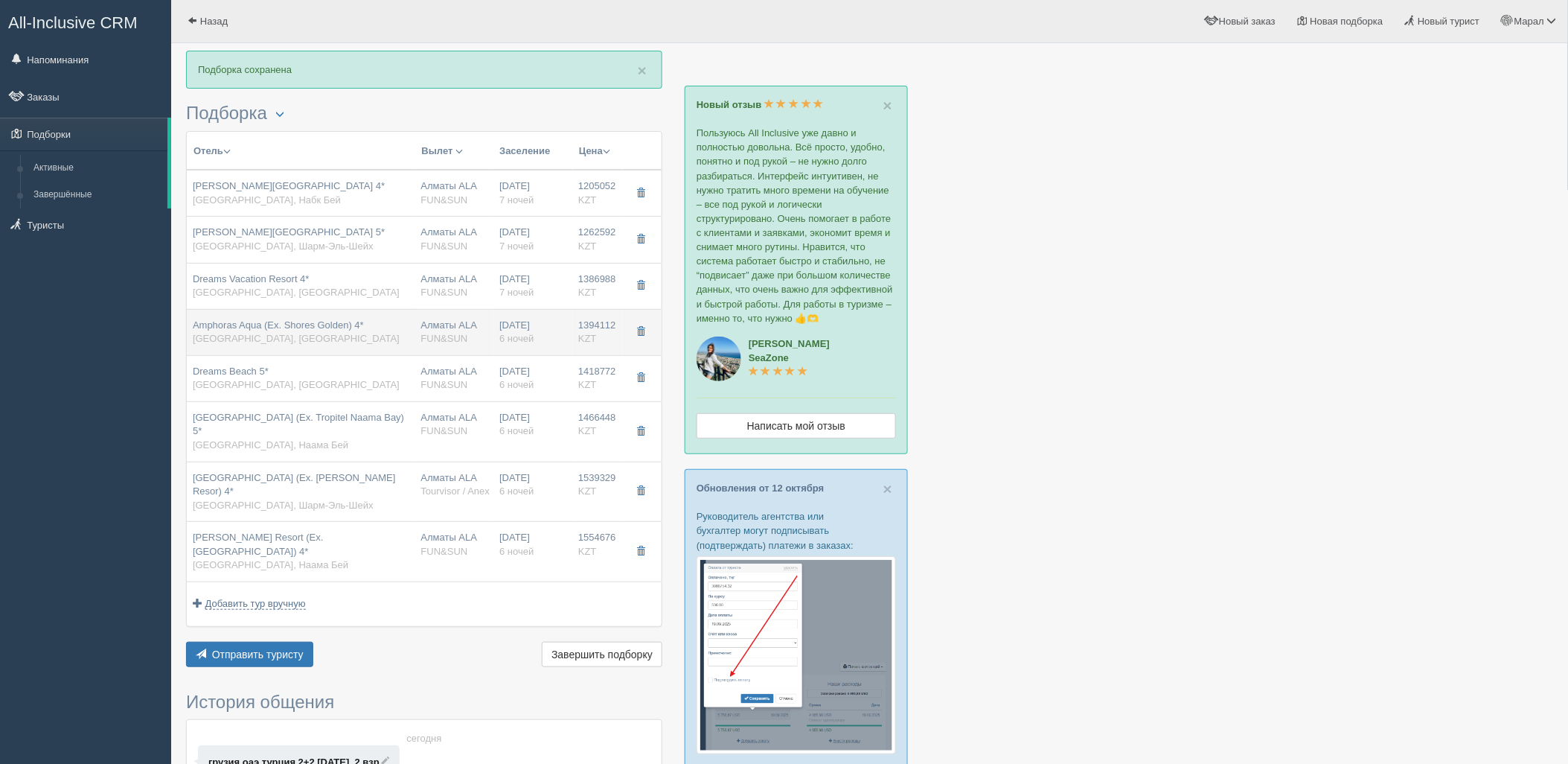
type input "13:40"
type input "00:40"
type input "09:15"
type input "6"
type input "[URL][DOMAIN_NAME]"
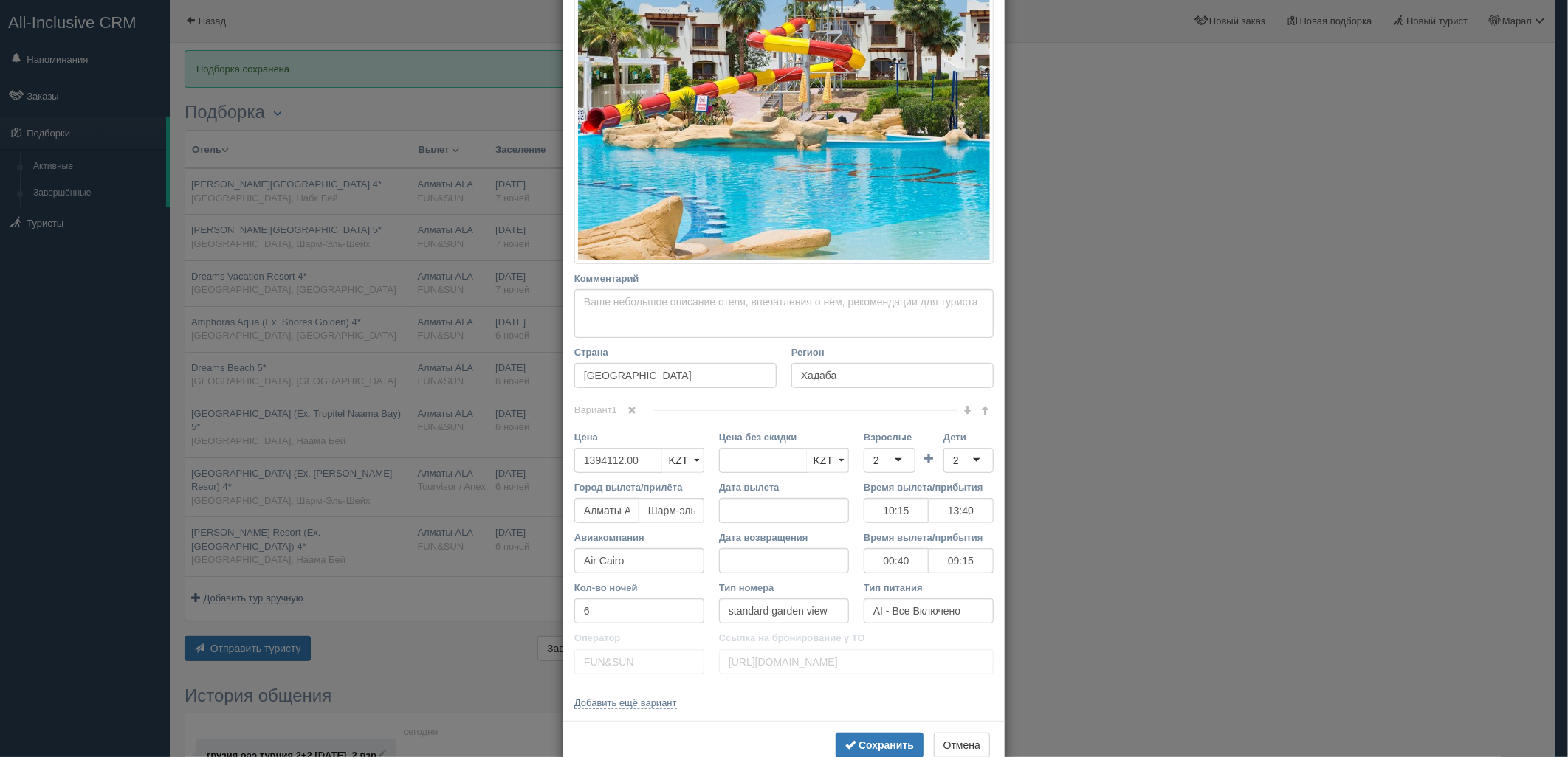
scroll to position [282, 0]
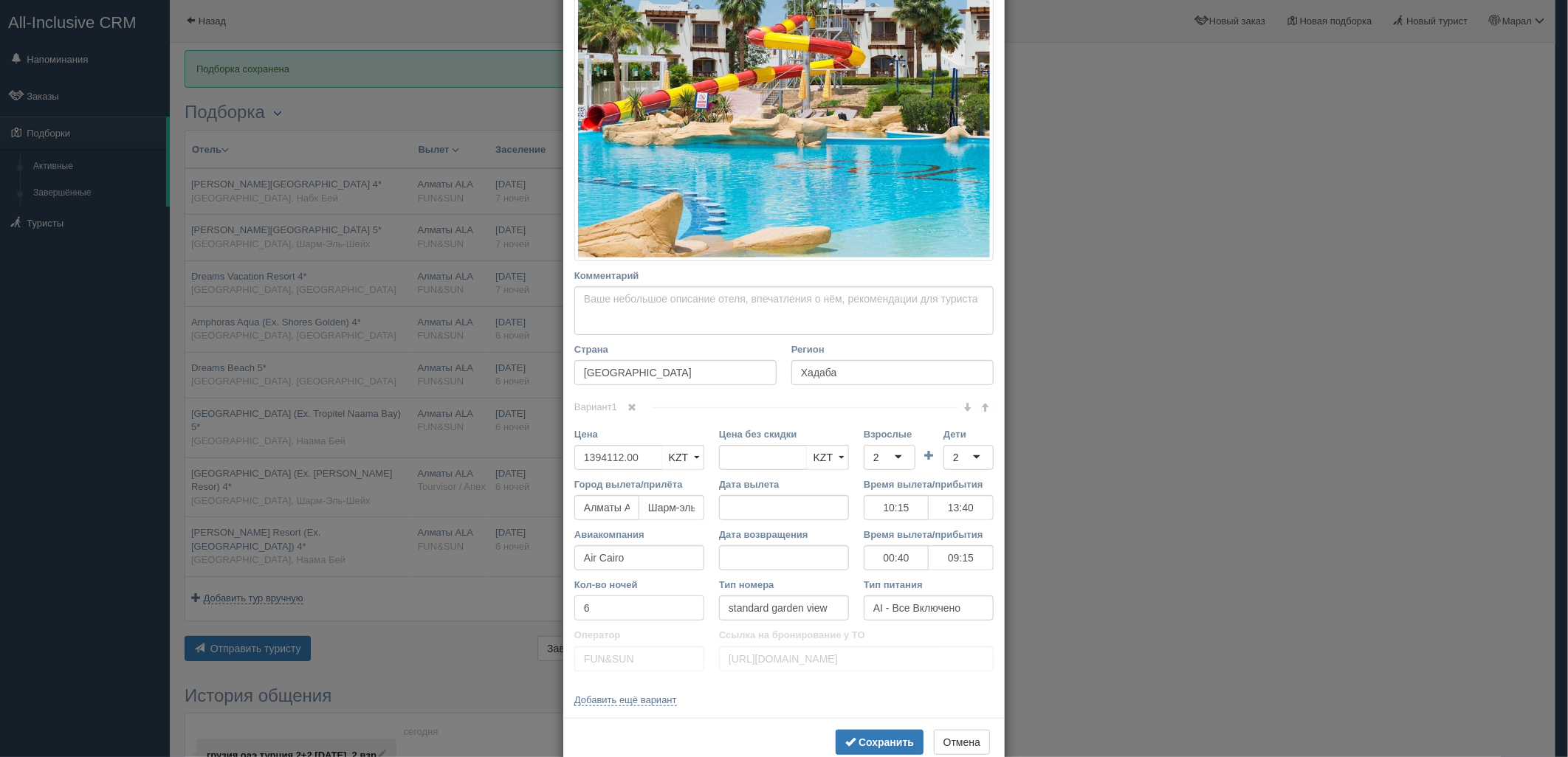
drag, startPoint x: 598, startPoint y: 573, endPoint x: 470, endPoint y: 553, distance: 129.6
click at [475, 556] on div "× Редактировать тур Название отеля [GEOGRAPHIC_DATA] (Ex. Shores Golden) 4* Ссы…" at bounding box center [784, 378] width 1568 height 757
type input "7"
click at [861, 746] on b "Сохранить" at bounding box center [886, 742] width 55 height 11
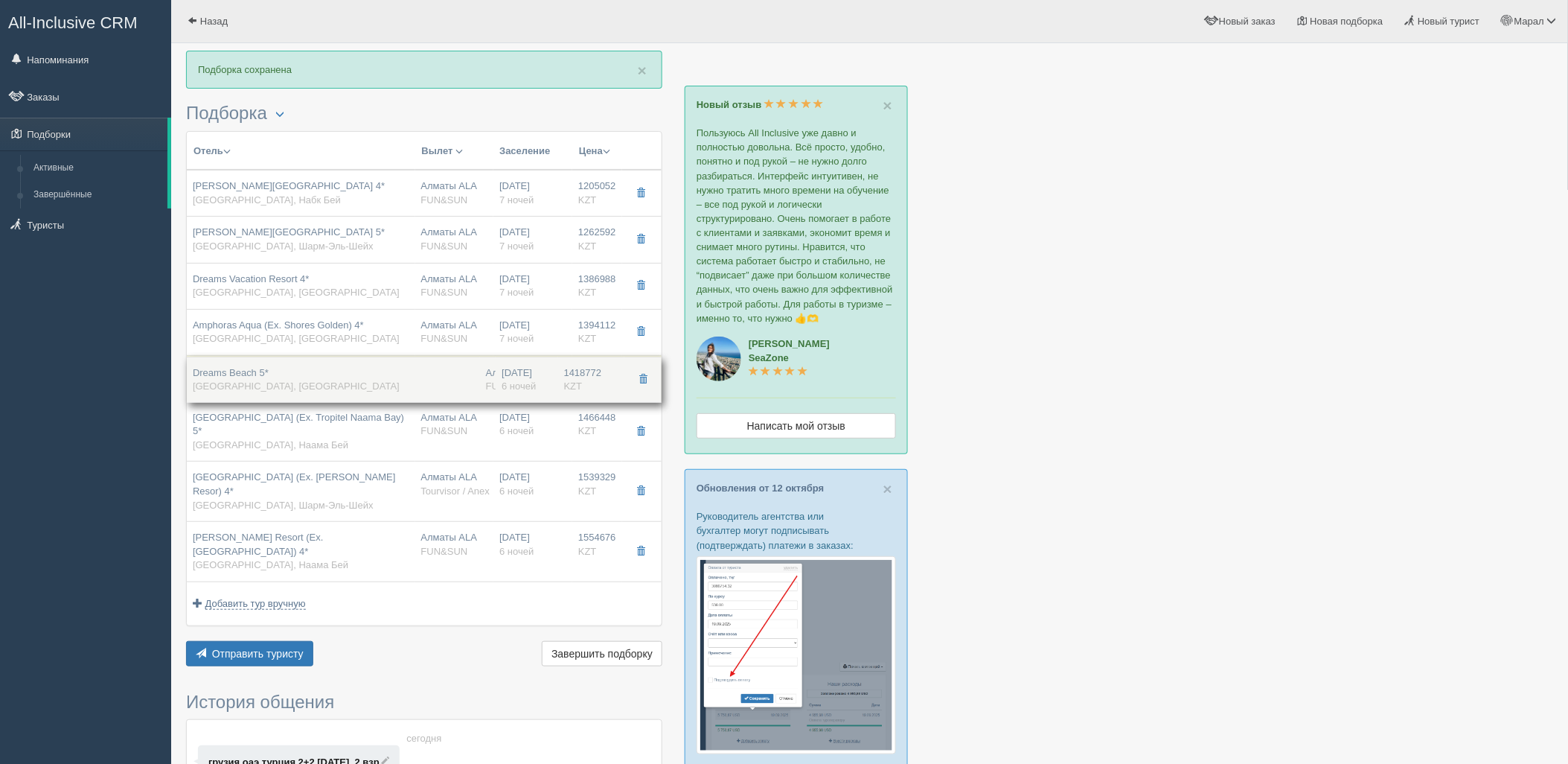
drag, startPoint x: 376, startPoint y: 382, endPoint x: 383, endPoint y: 397, distance: 16.6
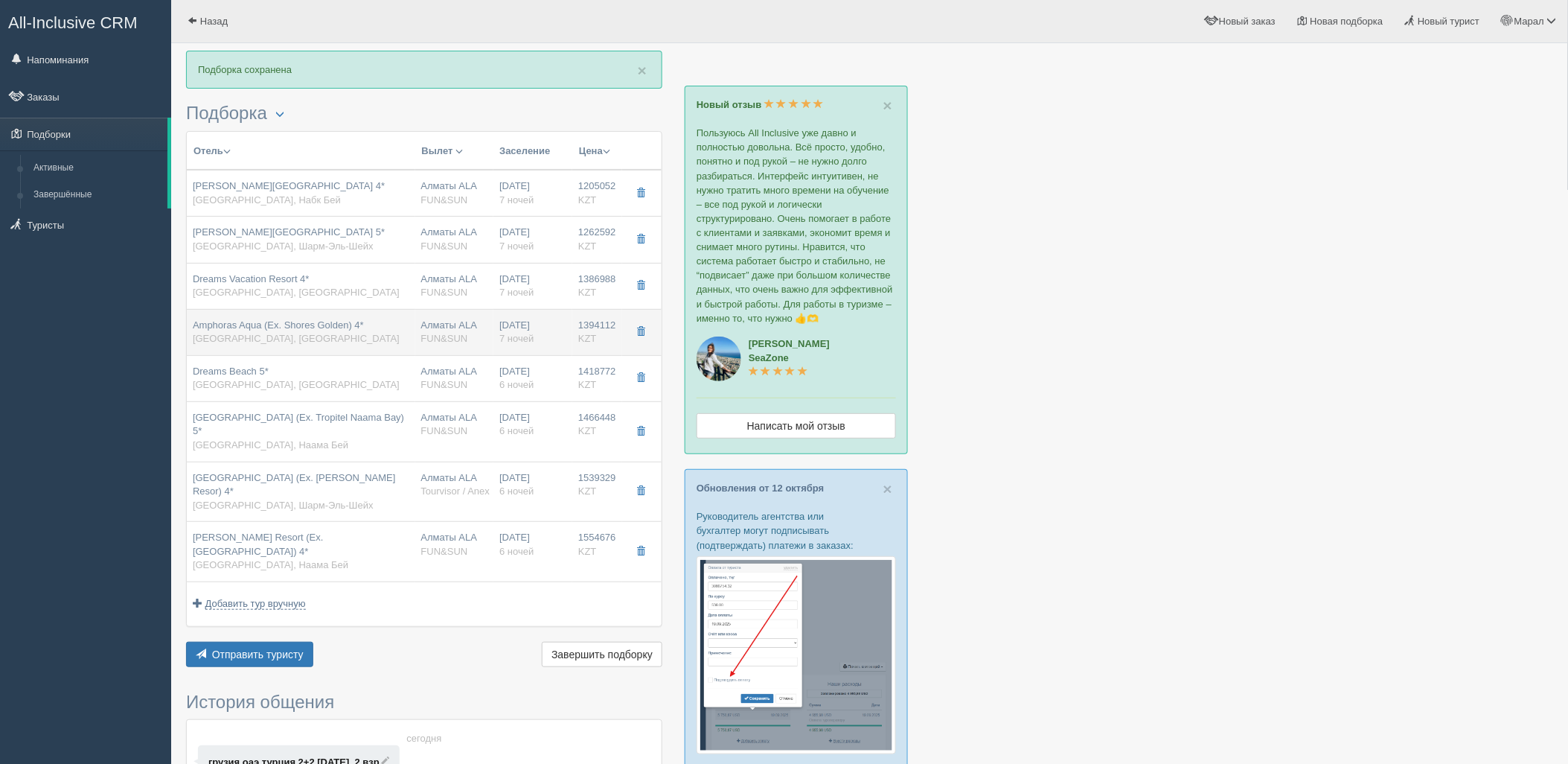
drag, startPoint x: 427, startPoint y: 333, endPoint x: 426, endPoint y: 345, distance: 12.0
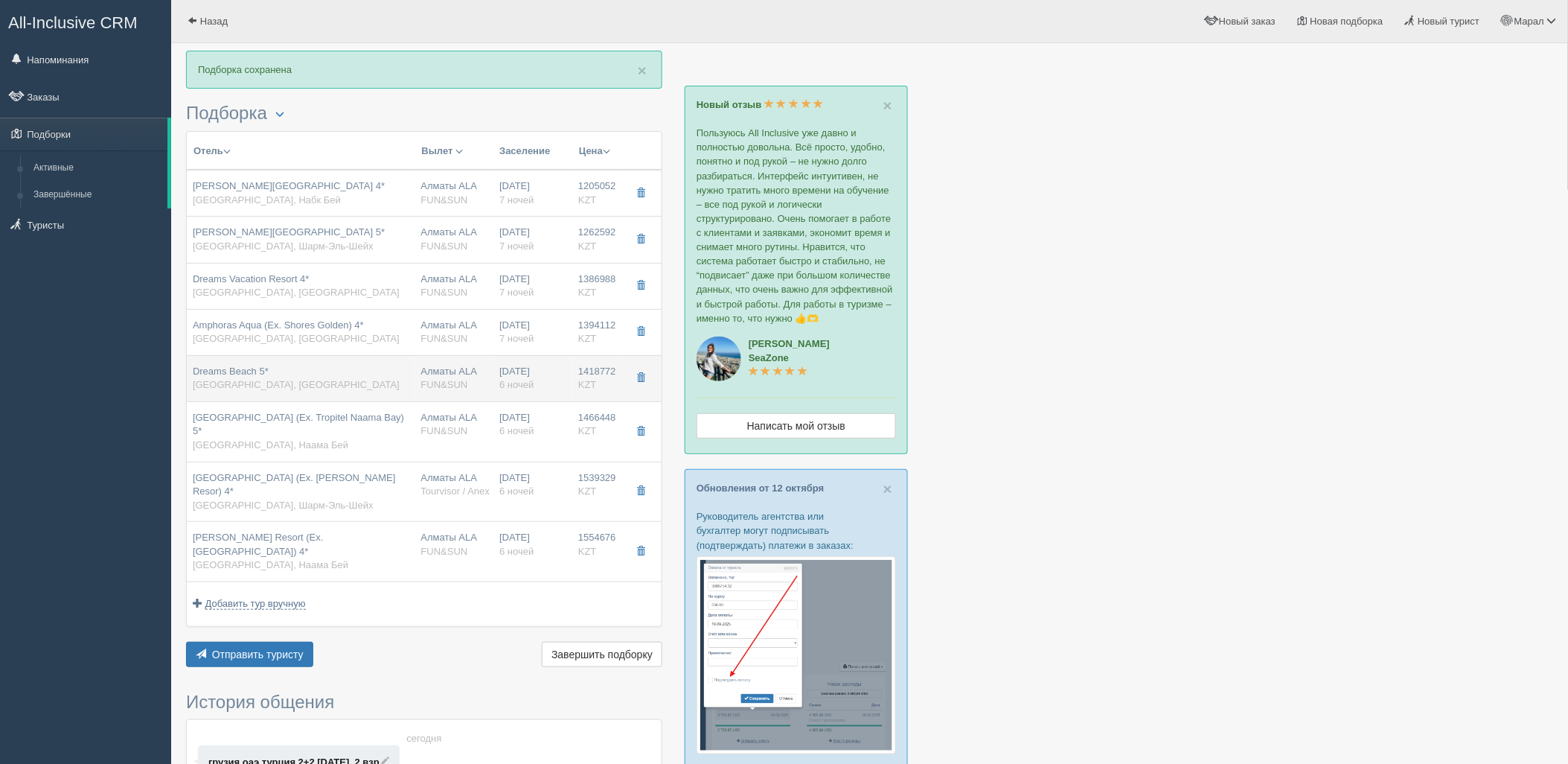
click at [425, 363] on td "Алматы ALA FUN&SUN" at bounding box center [454, 378] width 79 height 46
type input "Dreams Beach 5*"
type input "[URL][DOMAIN_NAME]"
type textarea "[GEOGRAPHIC_DATA] расположен на первой береговой линии в районе Ом [PERSON_NAME…"
type input "1418772.00"
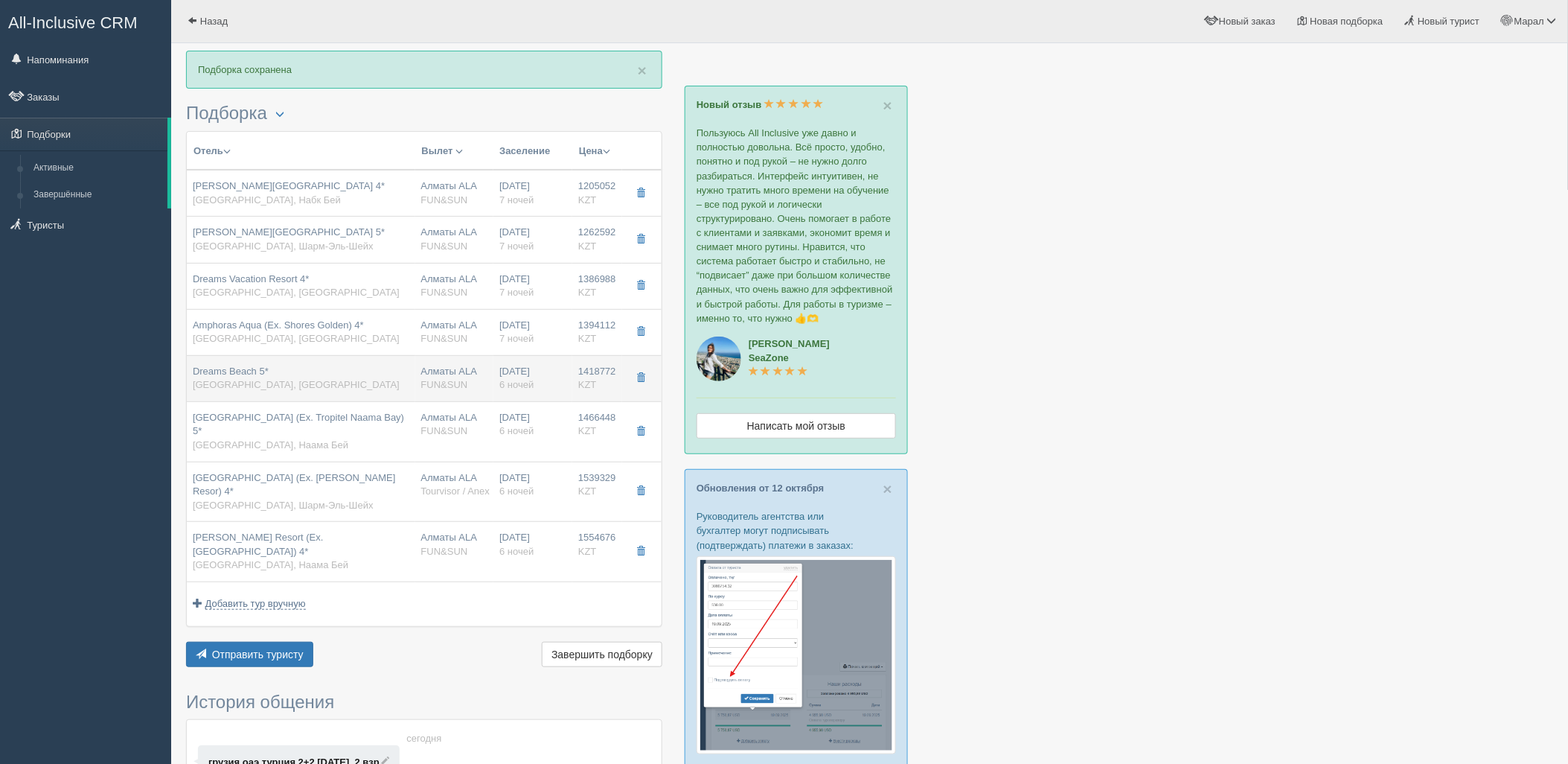
type input "10:15"
type input "13:40"
type input "00:40"
type input "09:15"
type input "6"
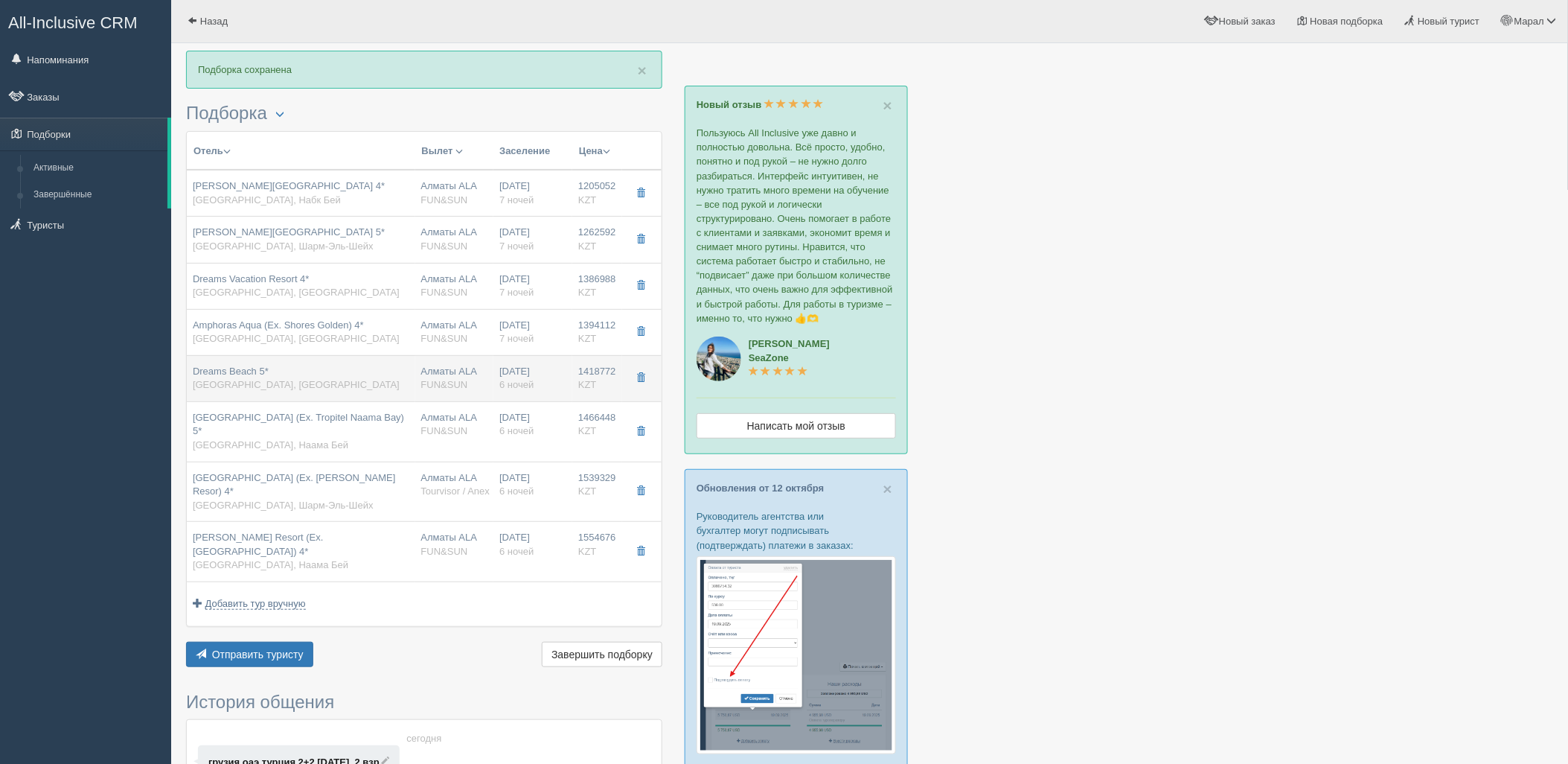
type input "[URL][DOMAIN_NAME]"
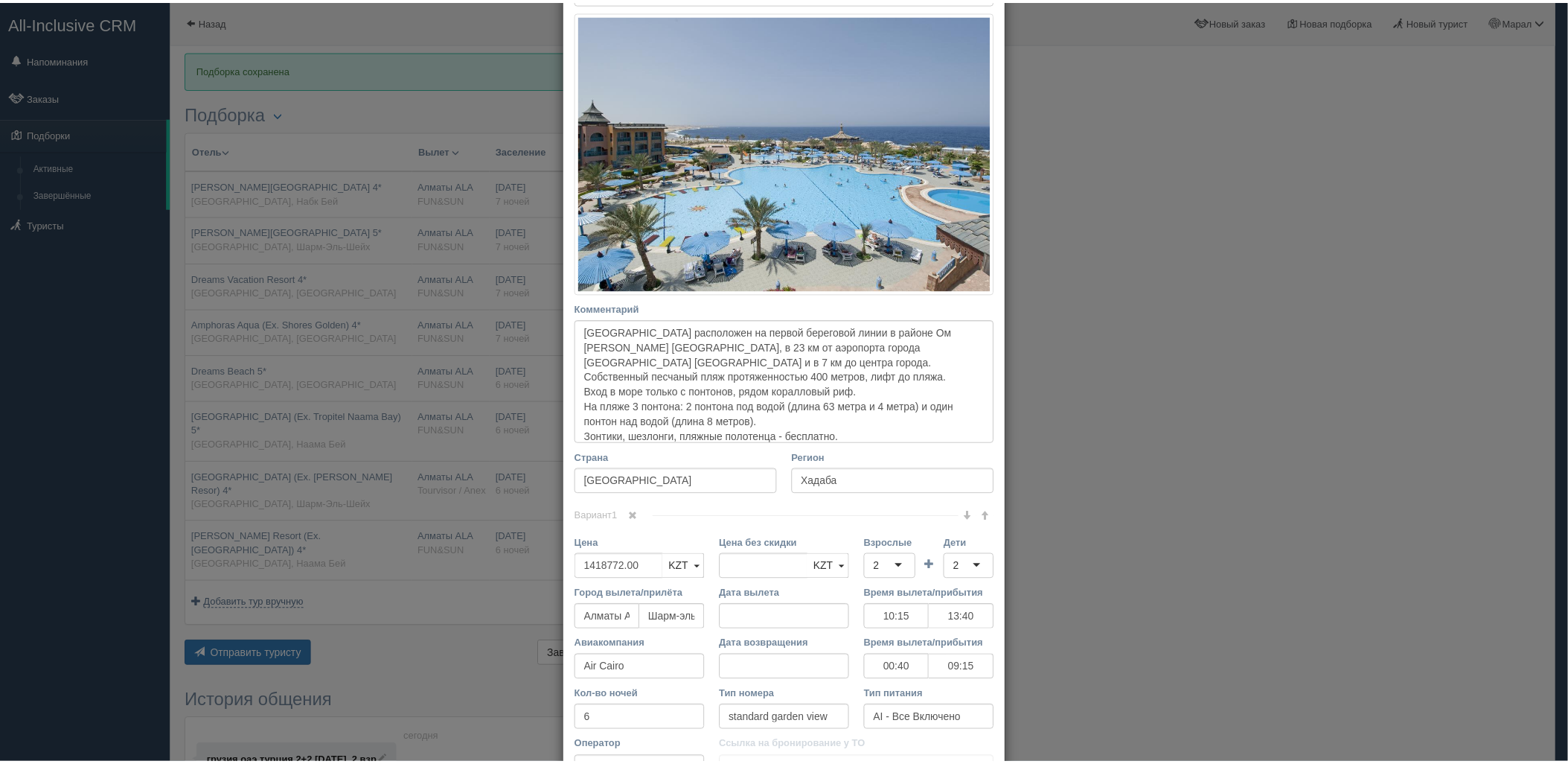
scroll to position [331, 0]
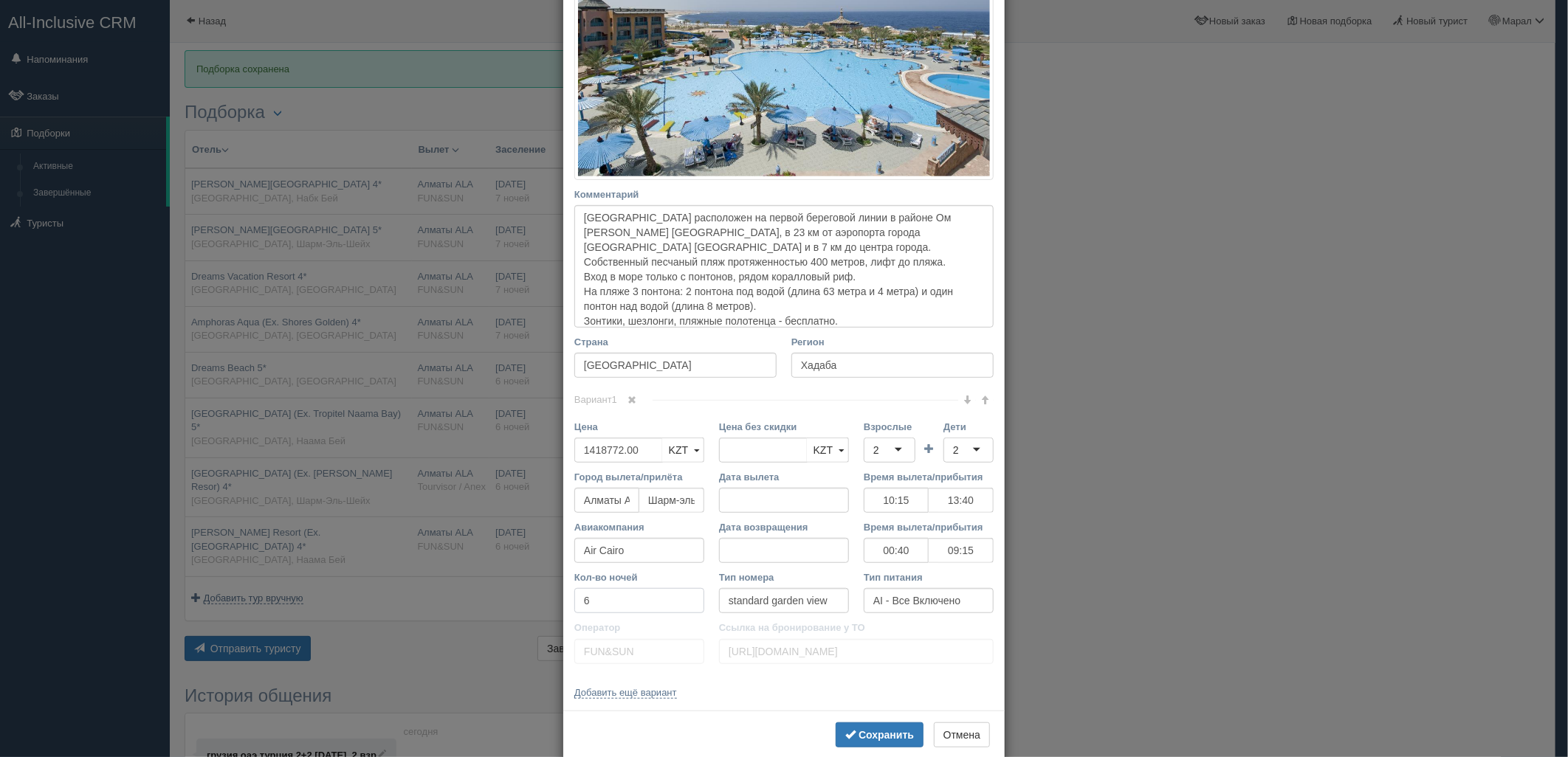
drag, startPoint x: 600, startPoint y: 599, endPoint x: 480, endPoint y: 586, distance: 120.7
click at [485, 590] on div "× Редактировать тур Название отеля [GEOGRAPHIC_DATA] 5* Ссылка на отель для тур…" at bounding box center [784, 378] width 1568 height 757
type input "7"
click at [857, 725] on button "Сохранить" at bounding box center [879, 735] width 88 height 25
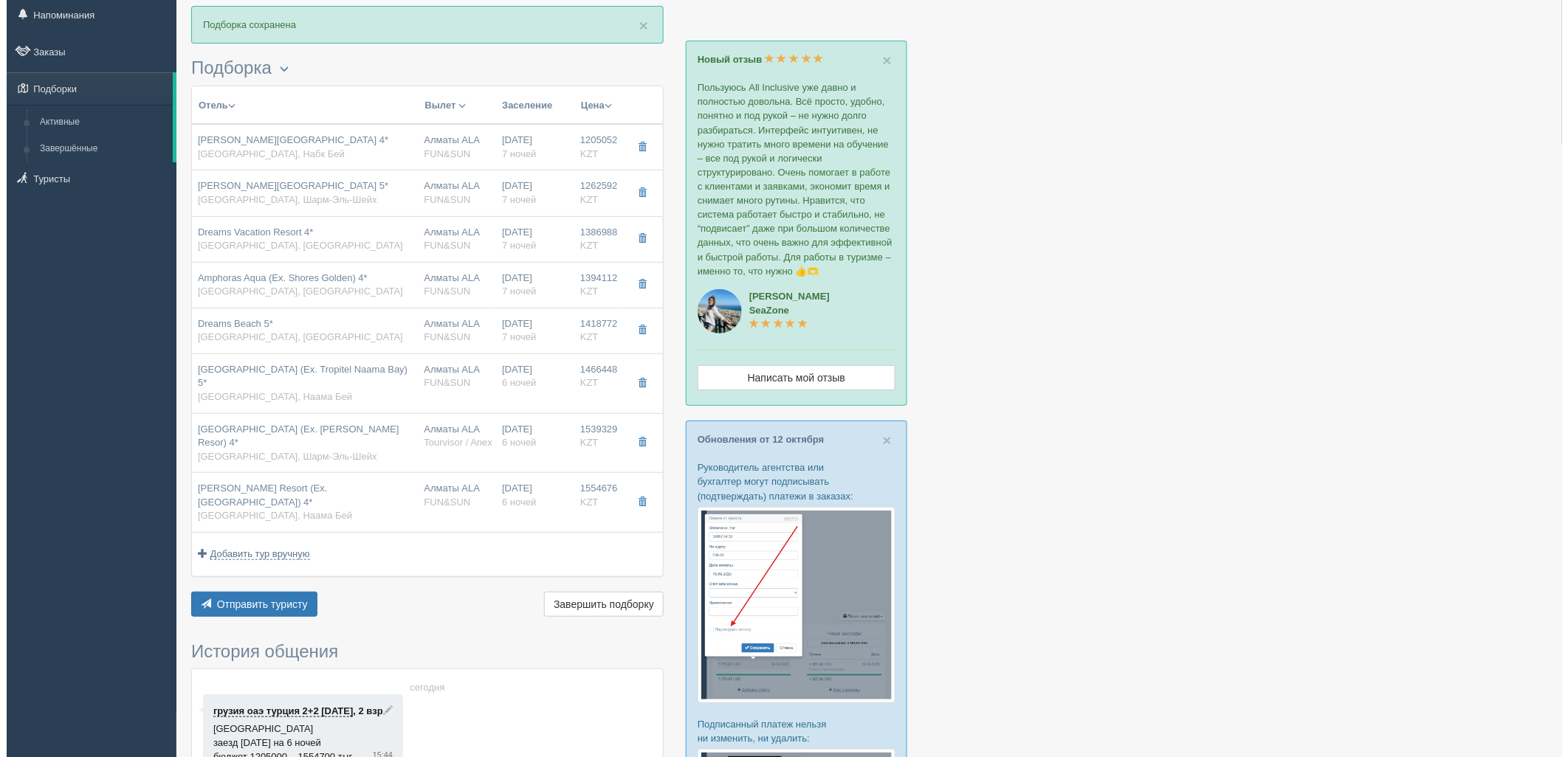
scroll to position [82, 0]
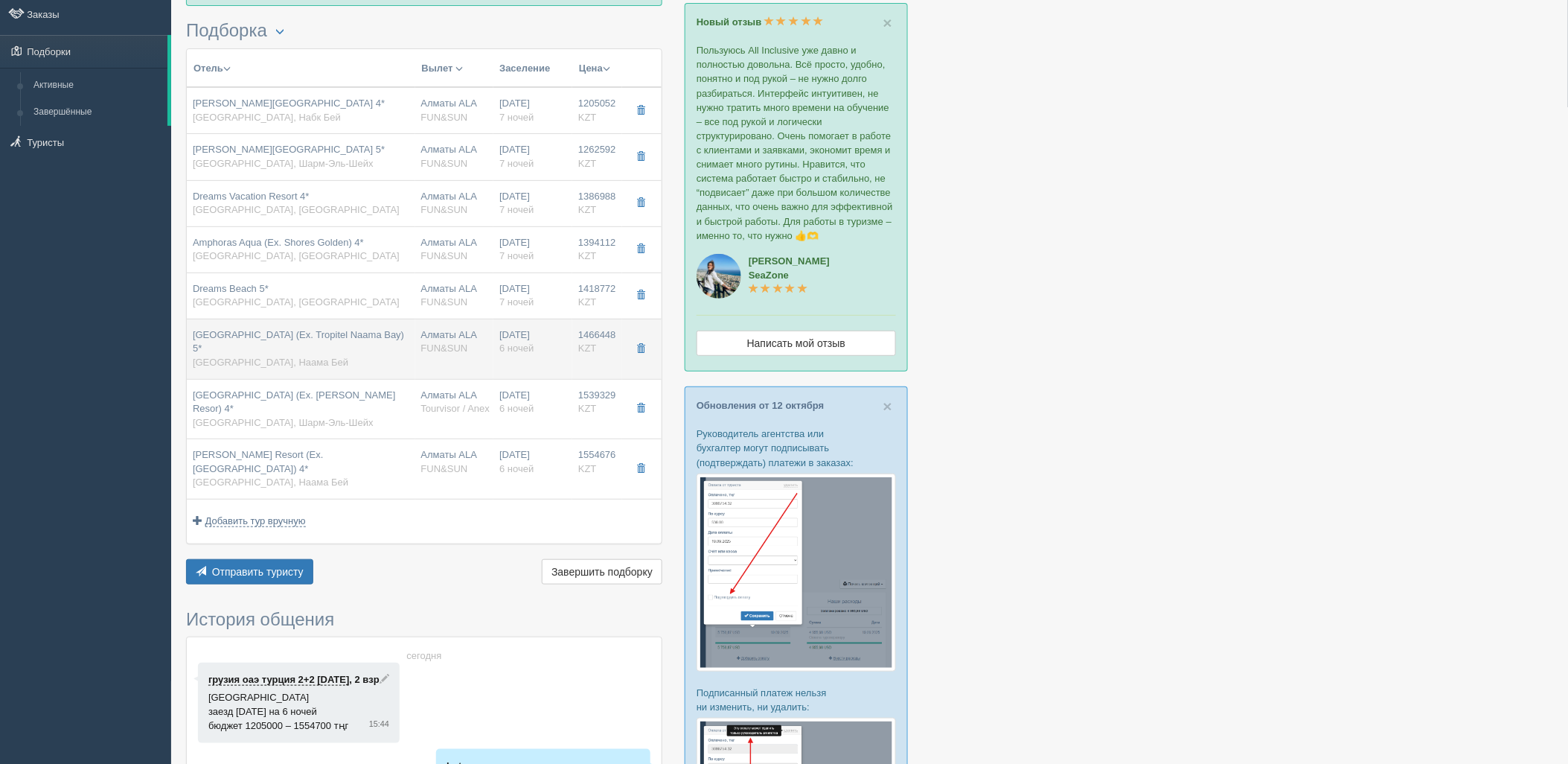
click at [455, 355] on div "Алматы ALA FUN&SUN" at bounding box center [455, 342] width 67 height 28
type input "[GEOGRAPHIC_DATA] (Ex. Tropitel Naama Bay) 5*"
type input "[URL][DOMAIN_NAME]"
type input "[PERSON_NAME]"
type input "1466448.00"
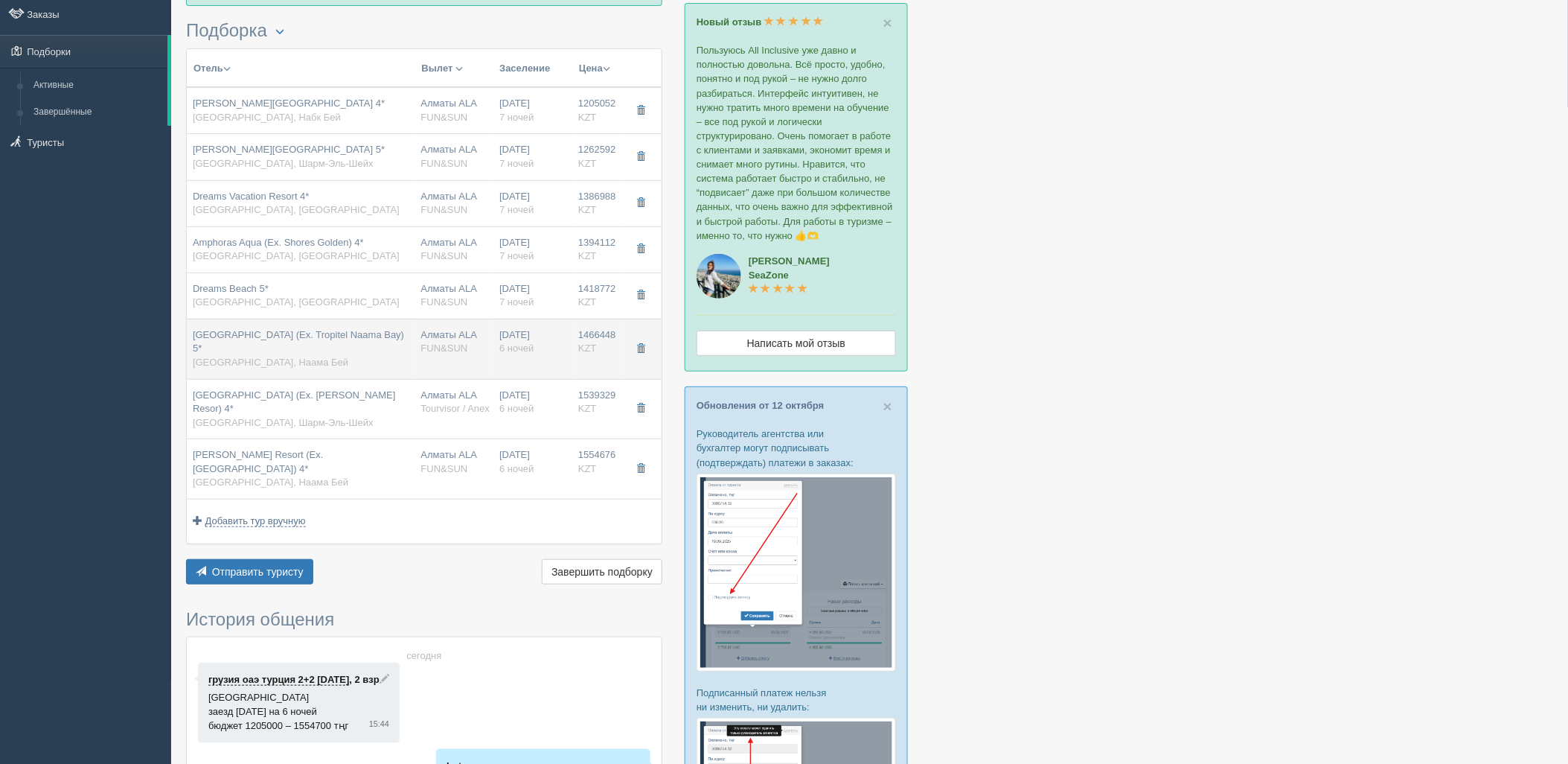
type input "10:15"
type input "13:40"
type input "00:40"
type input "09:15"
type input "6"
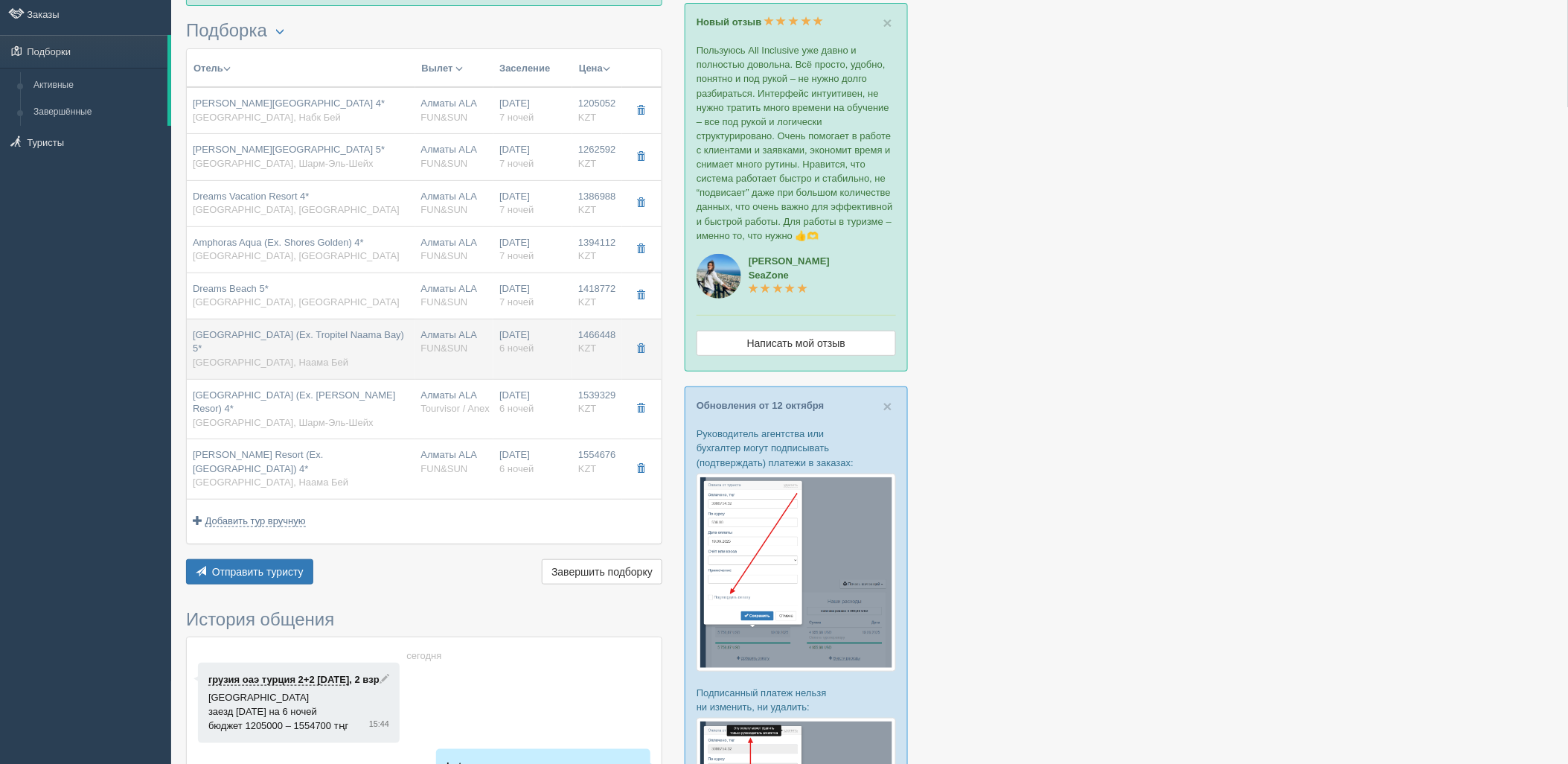
type input "standard garden or pool view"
type input "[URL][DOMAIN_NAME]"
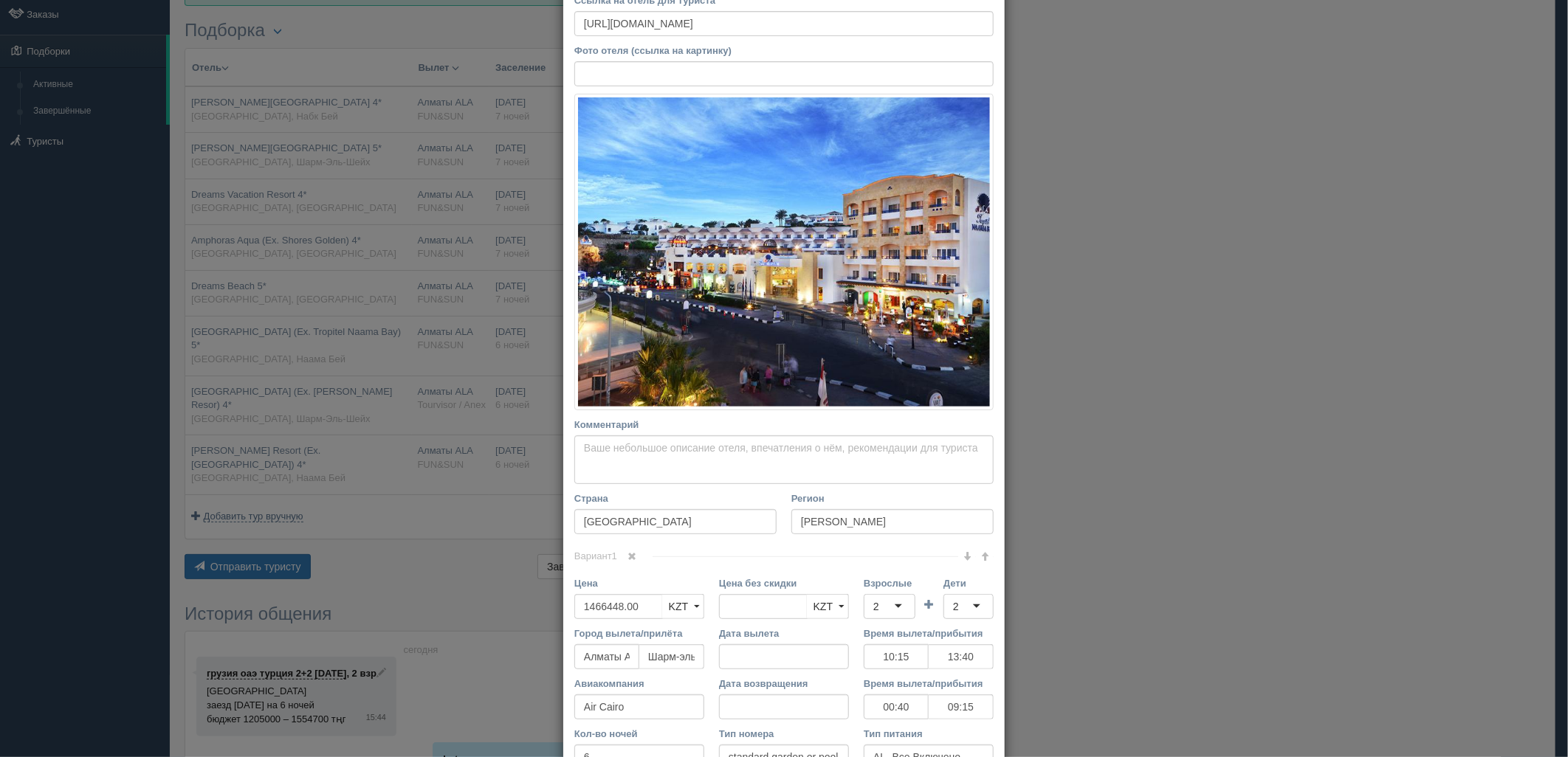
scroll to position [164, 0]
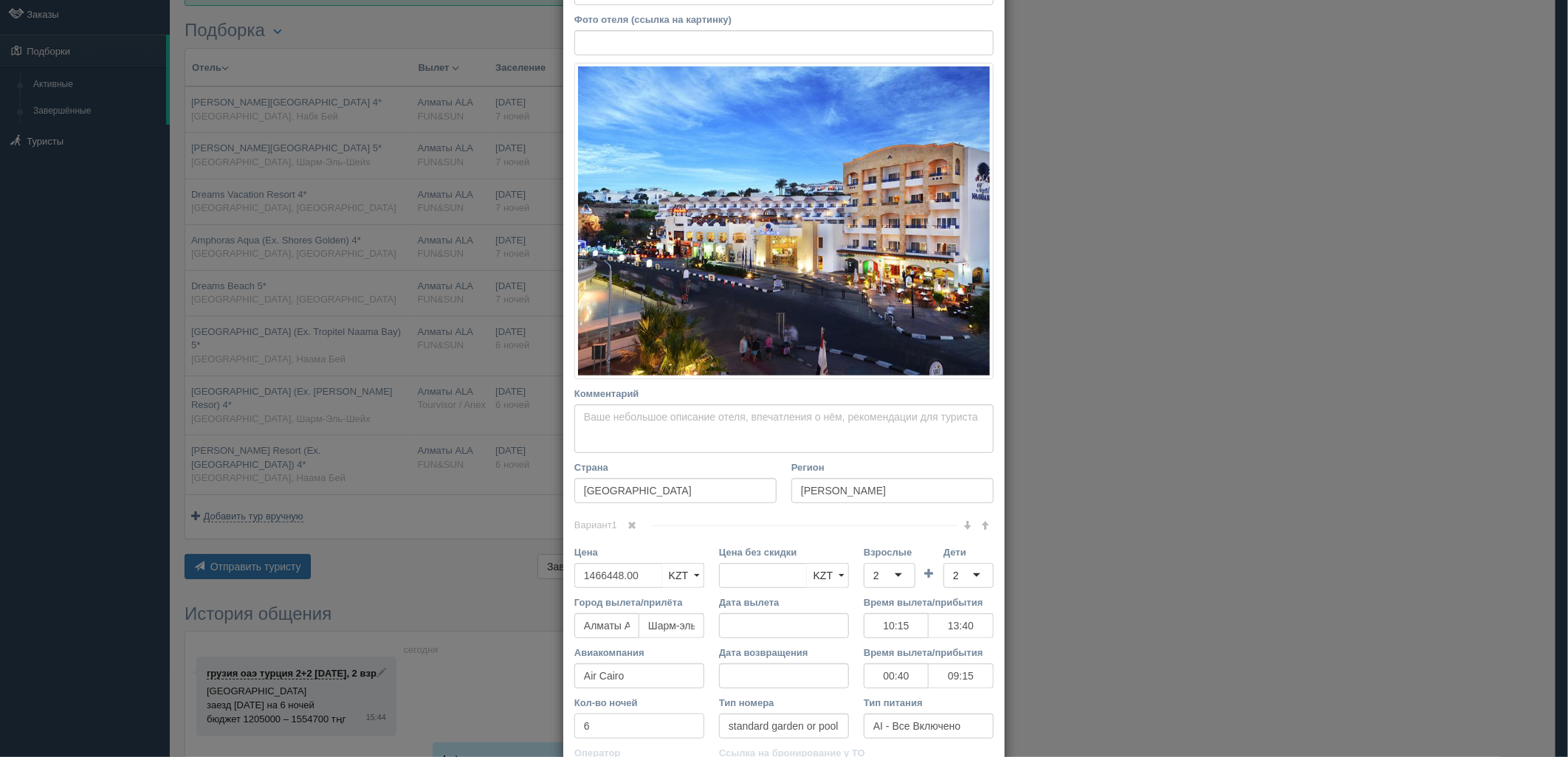
drag, startPoint x: 557, startPoint y: 724, endPoint x: 519, endPoint y: 688, distance: 52.3
click at [514, 712] on div "× Редактировать тур Название отеля [GEOGRAPHIC_DATA] (Ex. Tropitel Naama Bay) 5…" at bounding box center [784, 378] width 1568 height 757
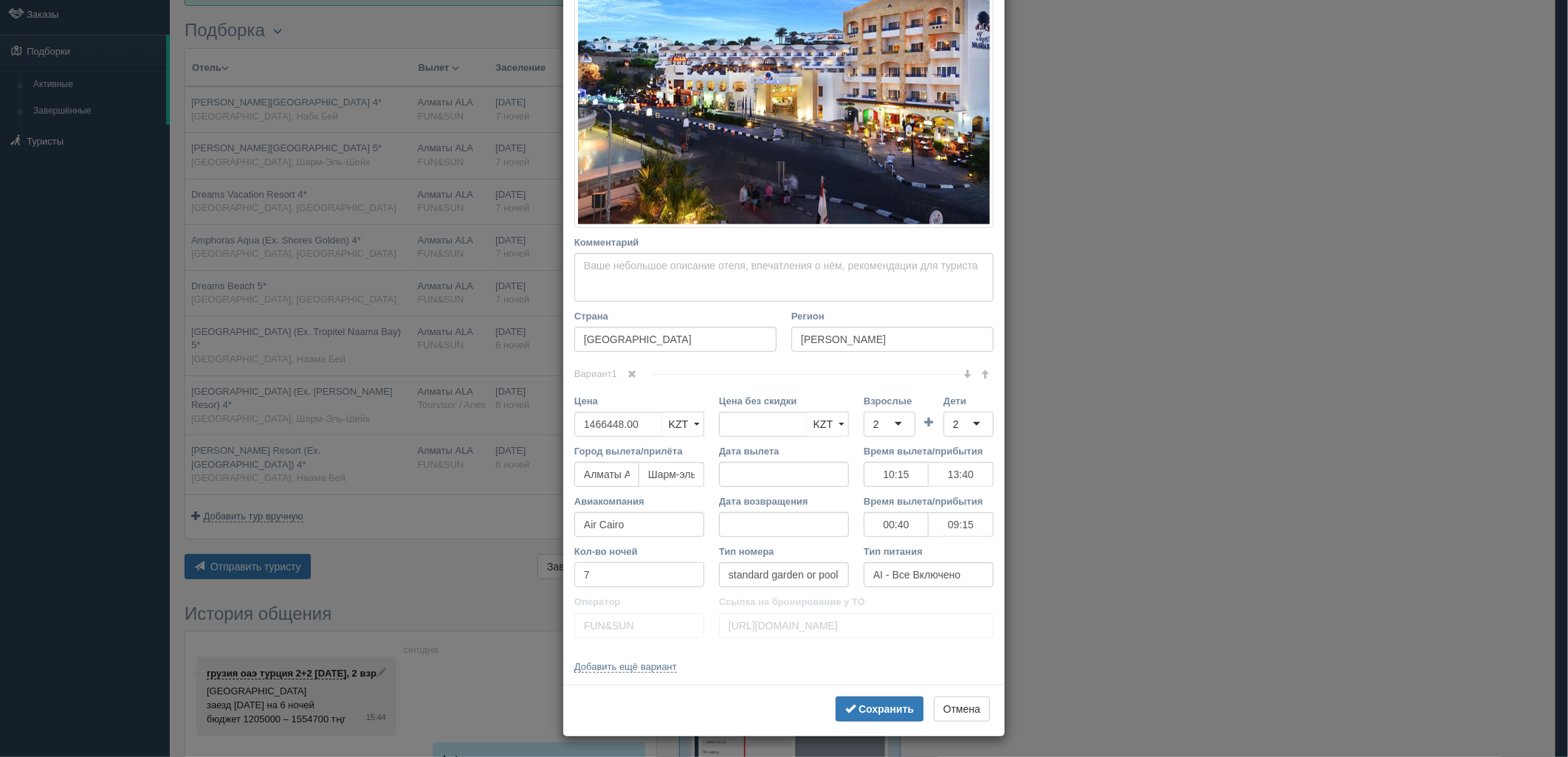
scroll to position [317, 0]
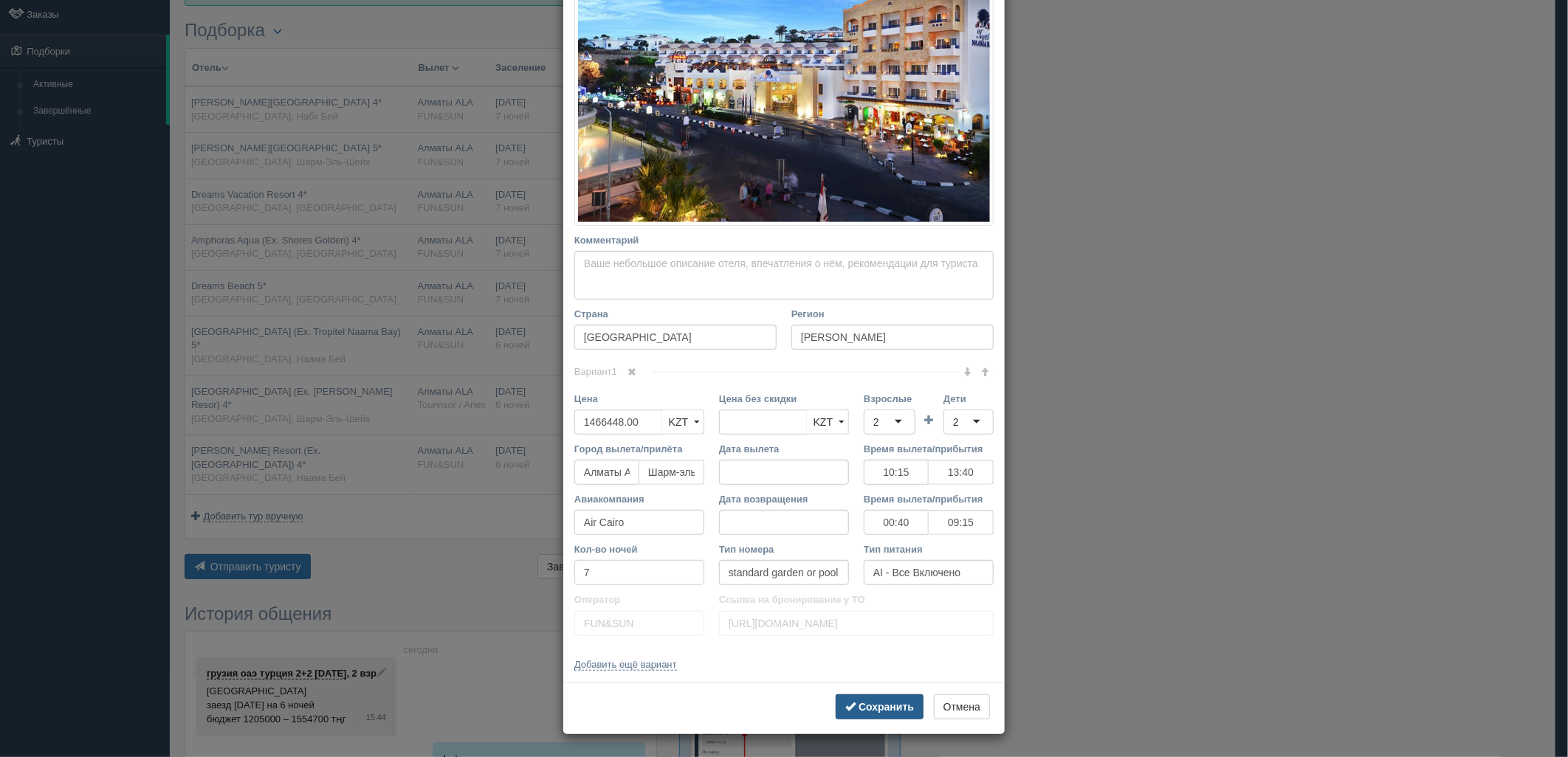
type input "7"
click at [858, 697] on button "Сохранить" at bounding box center [879, 707] width 88 height 25
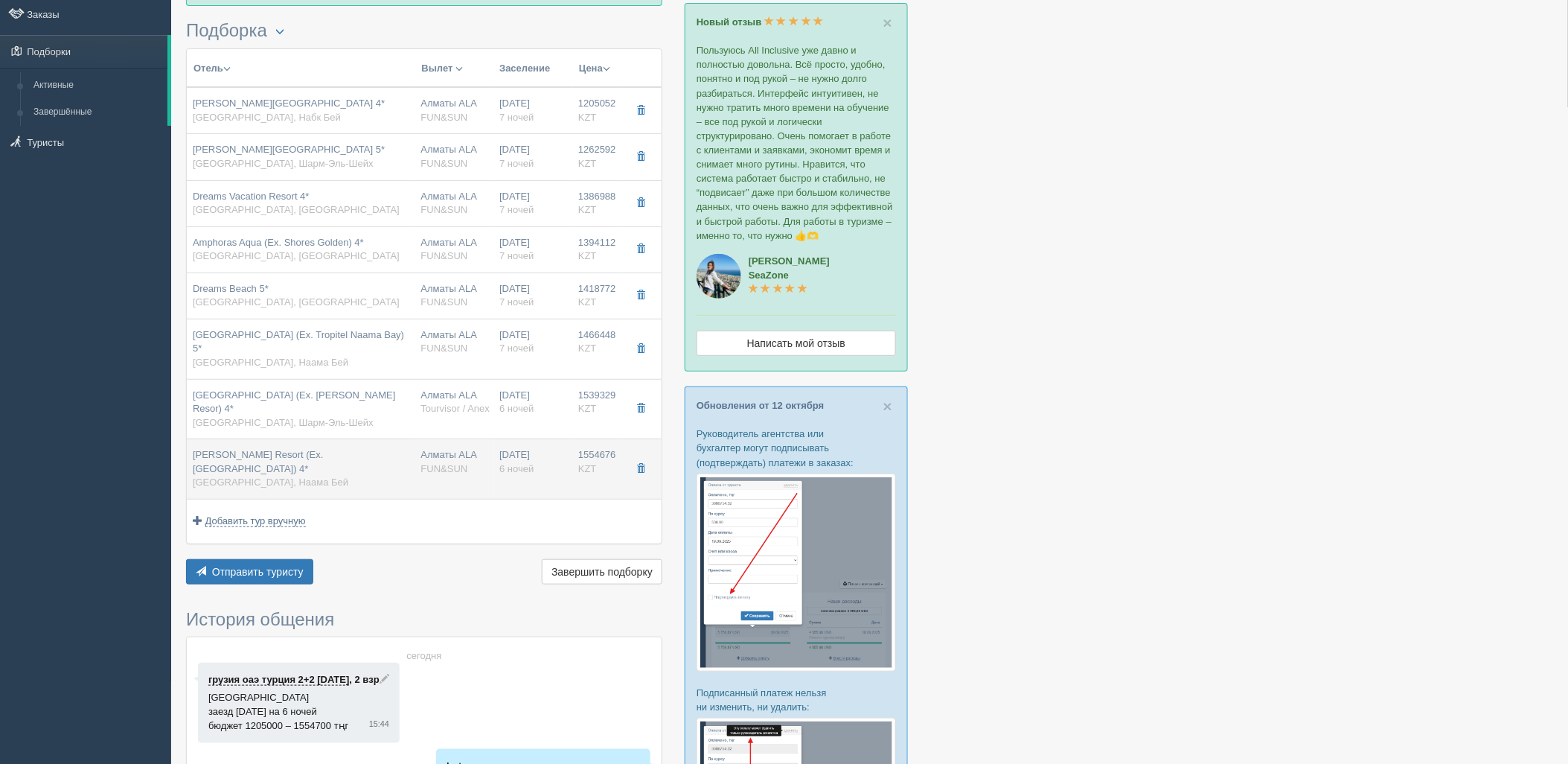
click at [516, 448] on div "[DATE] 6 ночей" at bounding box center [533, 461] width 67 height 28
type input "[PERSON_NAME] Resort (Ex. [GEOGRAPHIC_DATA]) 4*"
type input "[URL][DOMAIN_NAME]"
type input "1554676.00"
type input "10:15"
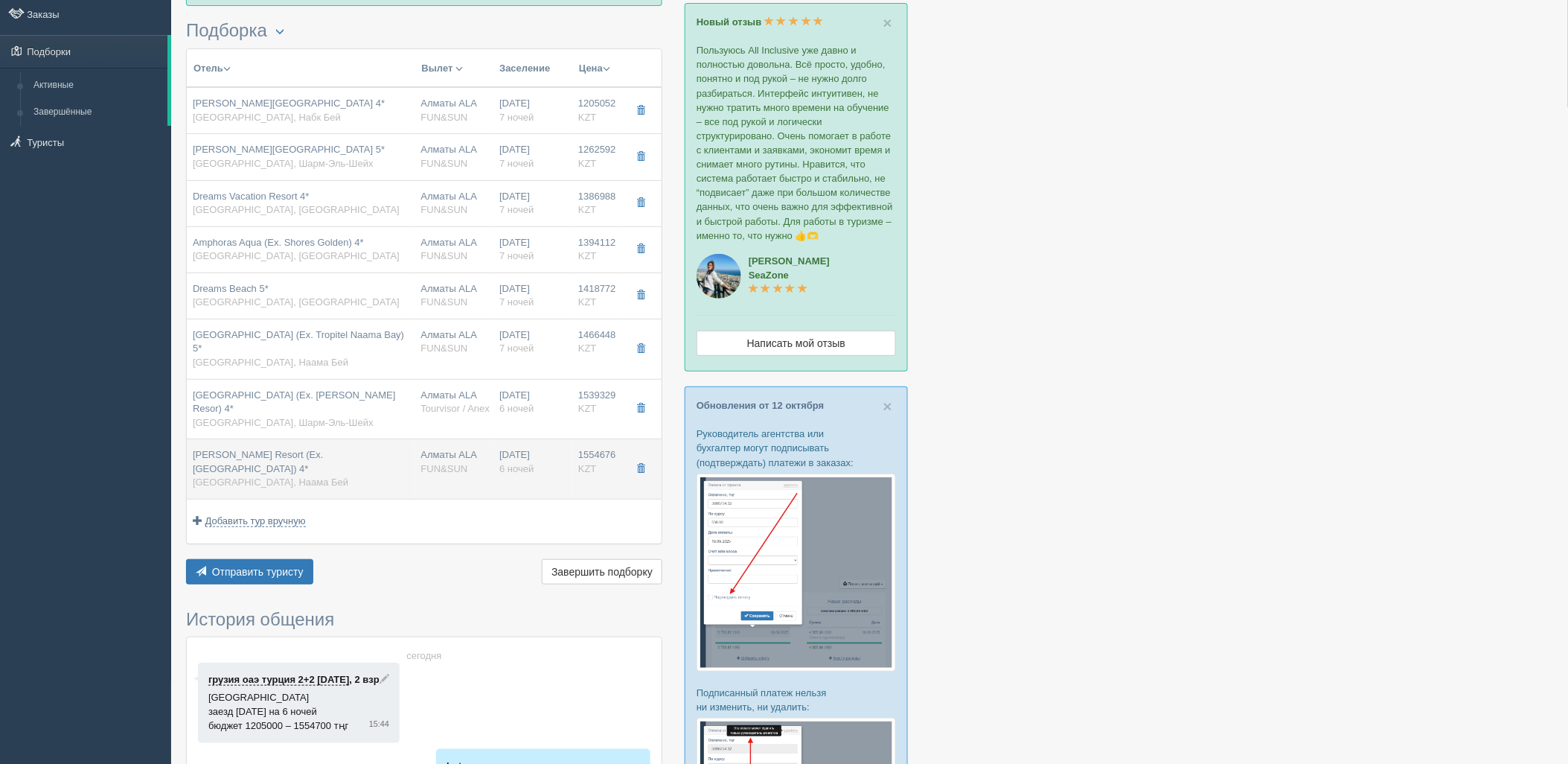
type input "13:40"
type input "00:40"
type input "09:15"
type input "6"
type input "superior pool view"
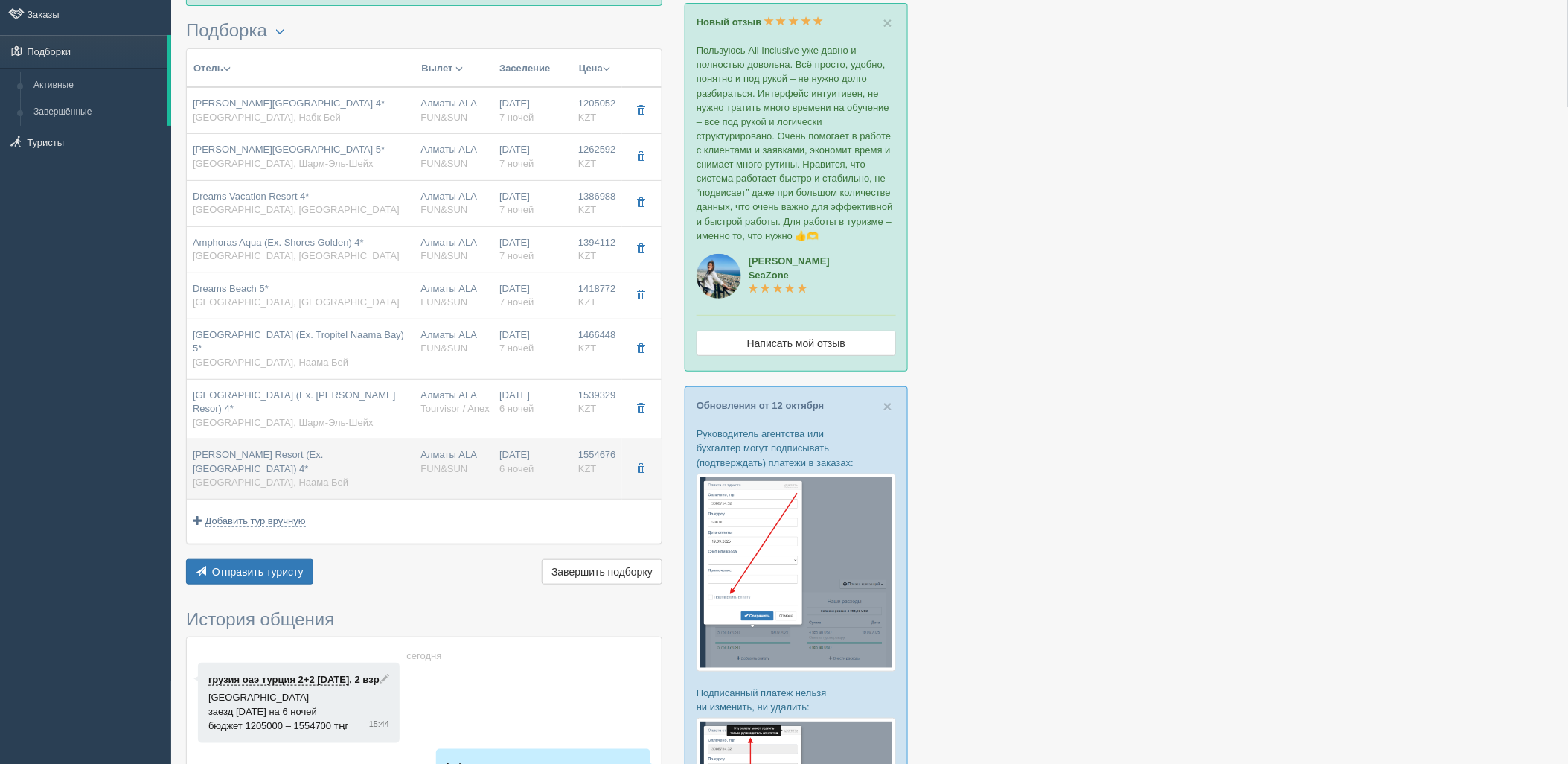
type input "[URL][DOMAIN_NAME]"
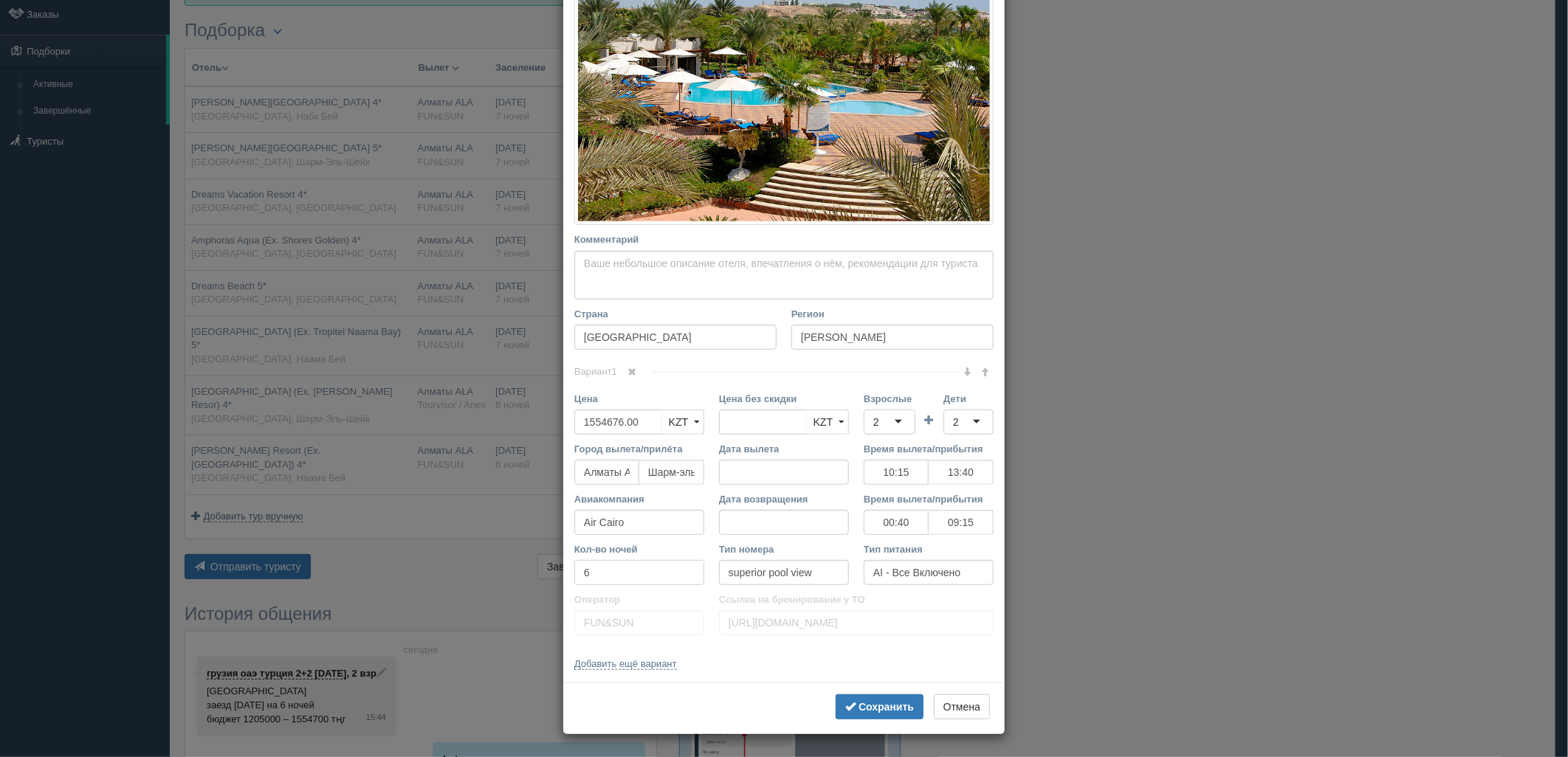
drag, startPoint x: 561, startPoint y: 569, endPoint x: 527, endPoint y: 535, distance: 48.1
click at [514, 556] on div "× Редактировать тур Название отеля [GEOGRAPHIC_DATA] (Ex. [GEOGRAPHIC_DATA]) 4*…" at bounding box center [784, 378] width 1568 height 757
type input "7"
click at [850, 694] on div "Сохранить Отмена" at bounding box center [784, 708] width 441 height 52
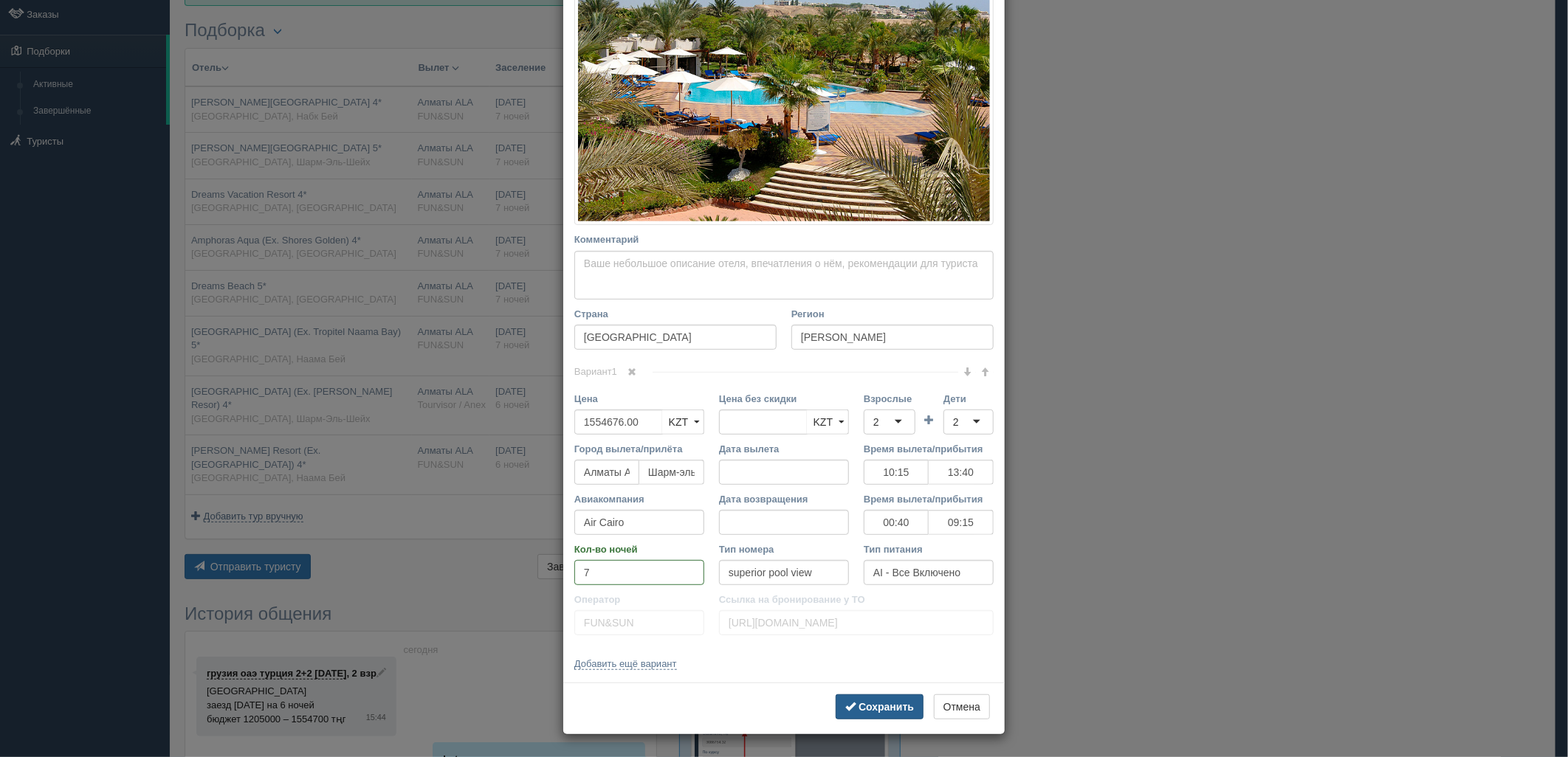
click at [853, 698] on button "Сохранить" at bounding box center [879, 707] width 88 height 25
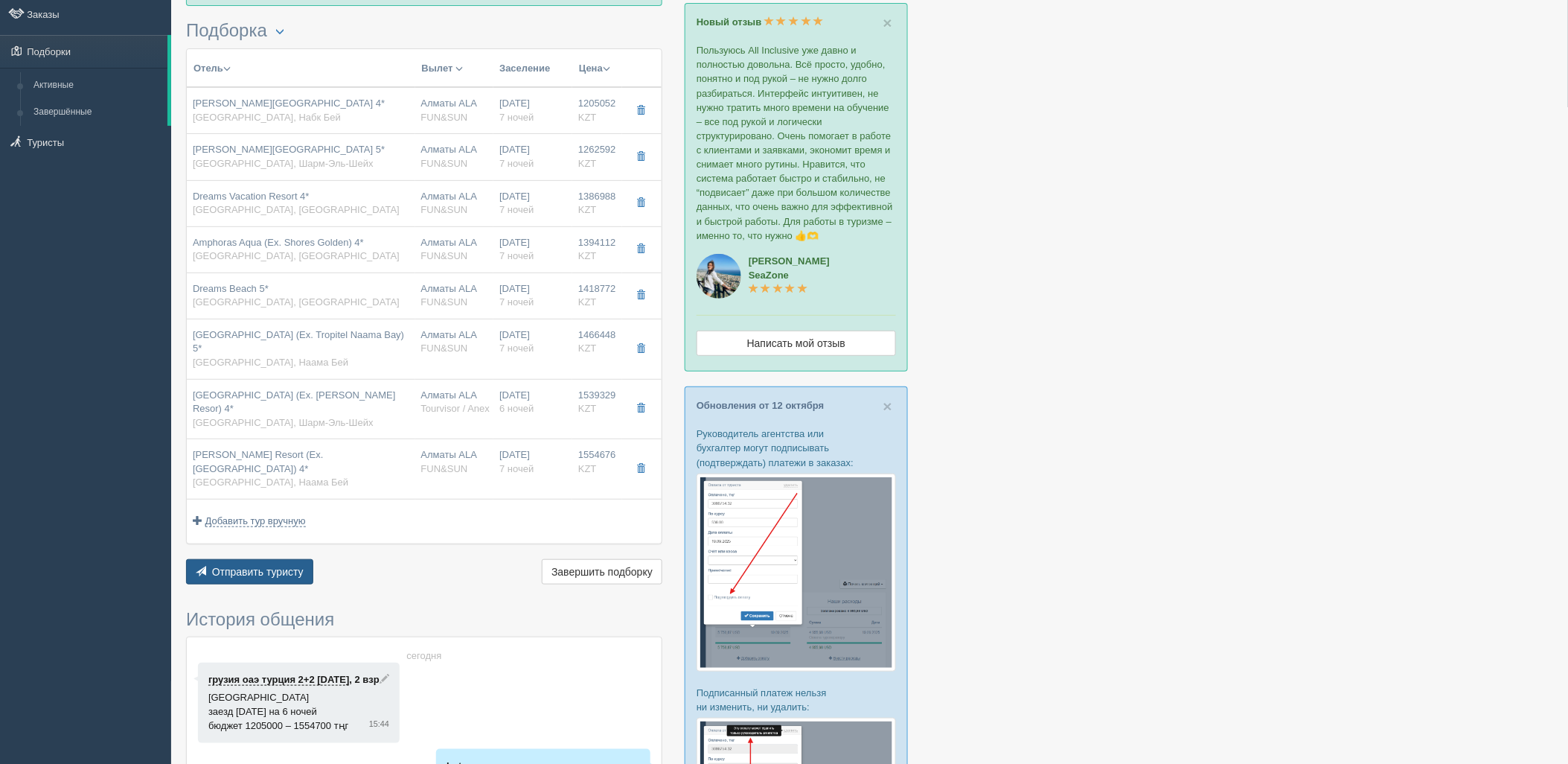
click at [241, 566] on span "Отправить туристу" at bounding box center [257, 571] width 91 height 12
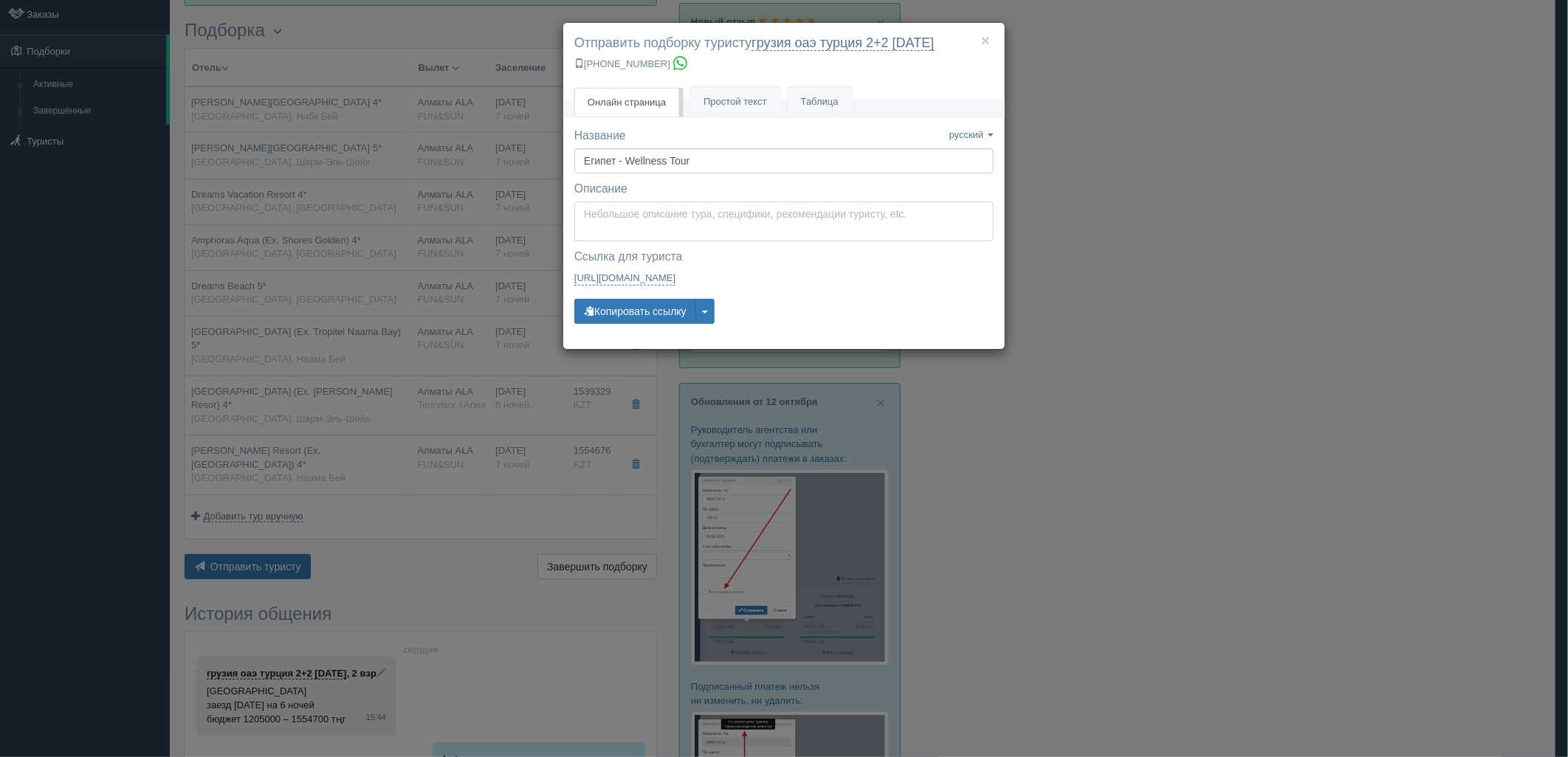
type textarea "Здравствуйте! Ниже представлены варианты туров для Вас. Для просмотра описания …"
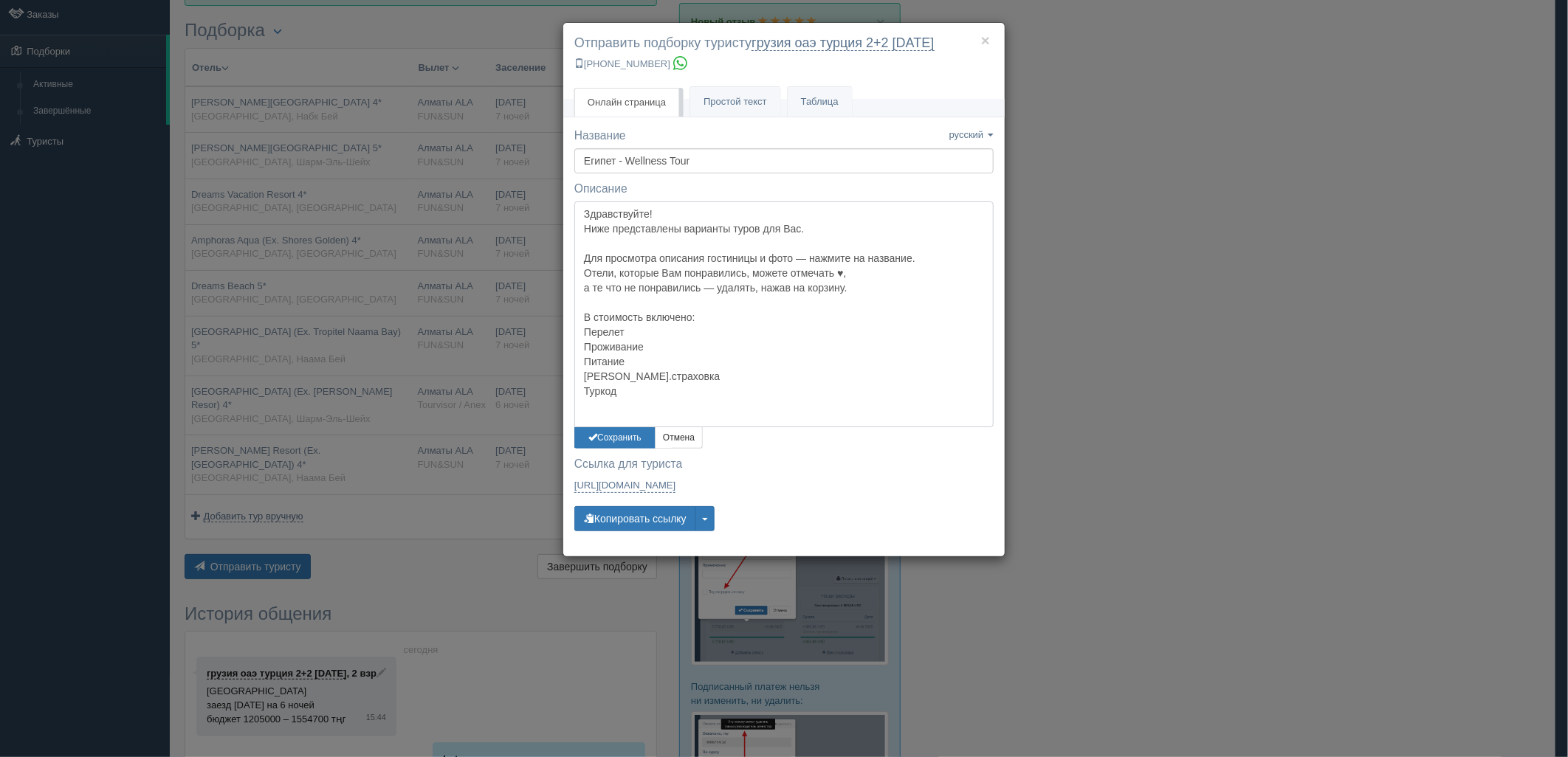
click at [640, 222] on textarea "Здравствуйте! Ниже представлены варианты туров для Вас. Для просмотра описания …" at bounding box center [784, 314] width 419 height 226
click at [631, 433] on button "Сохранить" at bounding box center [615, 438] width 81 height 21
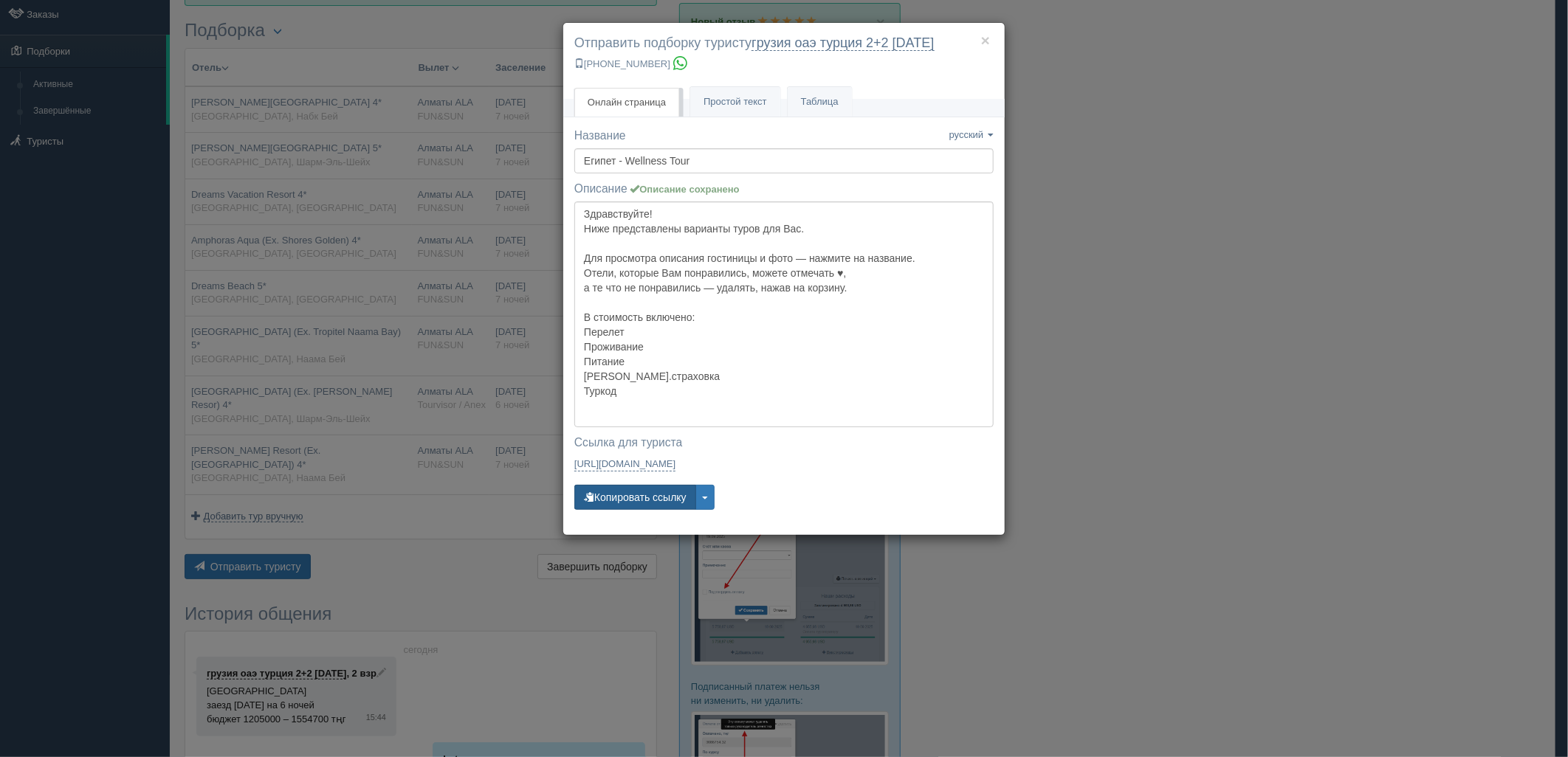
click at [643, 491] on button "Копировать ссылку" at bounding box center [635, 497] width 121 height 25
click at [648, 485] on button "Копировать ссылку" at bounding box center [635, 497] width 121 height 25
